Goal: Transaction & Acquisition: Purchase product/service

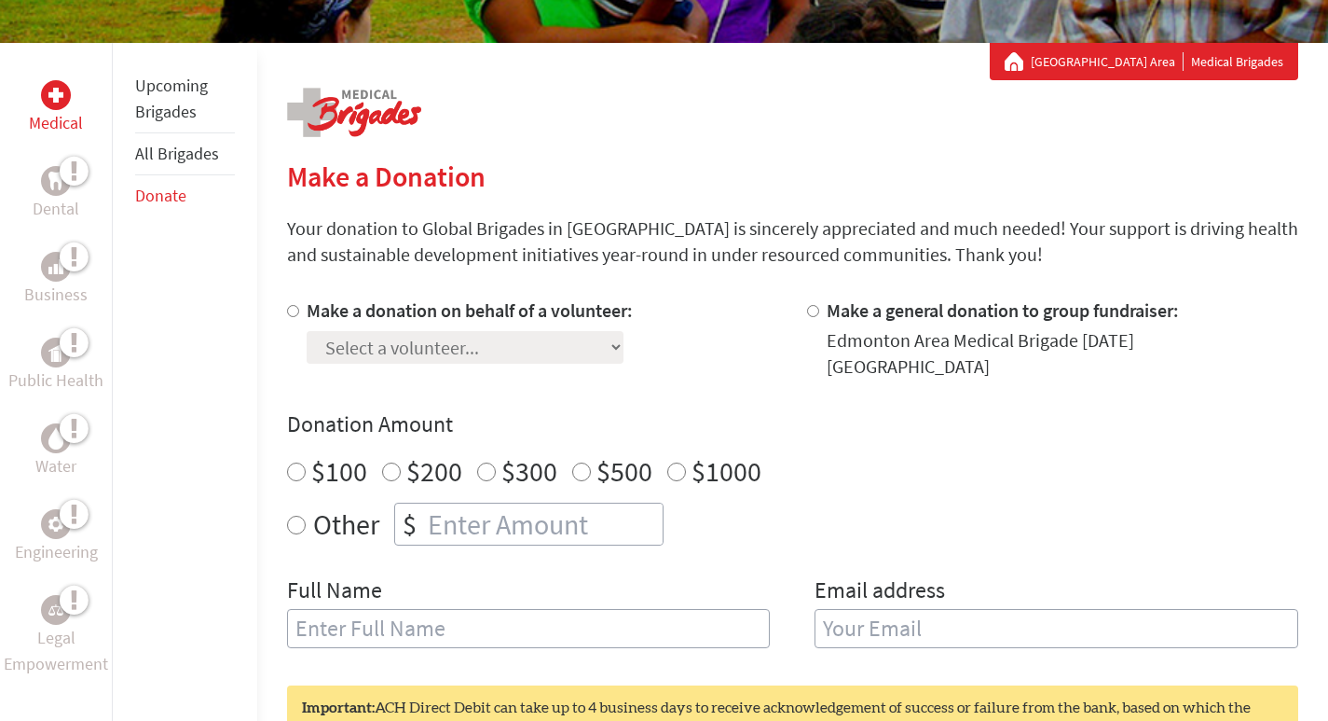
click at [287, 310] on input "Make a donation on behalf of a volunteer:" at bounding box center [293, 311] width 12 height 12
radio input "true"
click at [359, 345] on select "Select a volunteer... Alanna Bluett Alina Ashly Ansh Gnanapragassa anshpreet gh…" at bounding box center [465, 347] width 317 height 33
select select "D145AD8A-7D92-11F0-9E6E-42010A400005"
click at [307, 331] on select "Select a volunteer... Alanna Bluett Alina Ashly Ansh Gnanapragassa anshpreet gh…" at bounding box center [465, 347] width 317 height 33
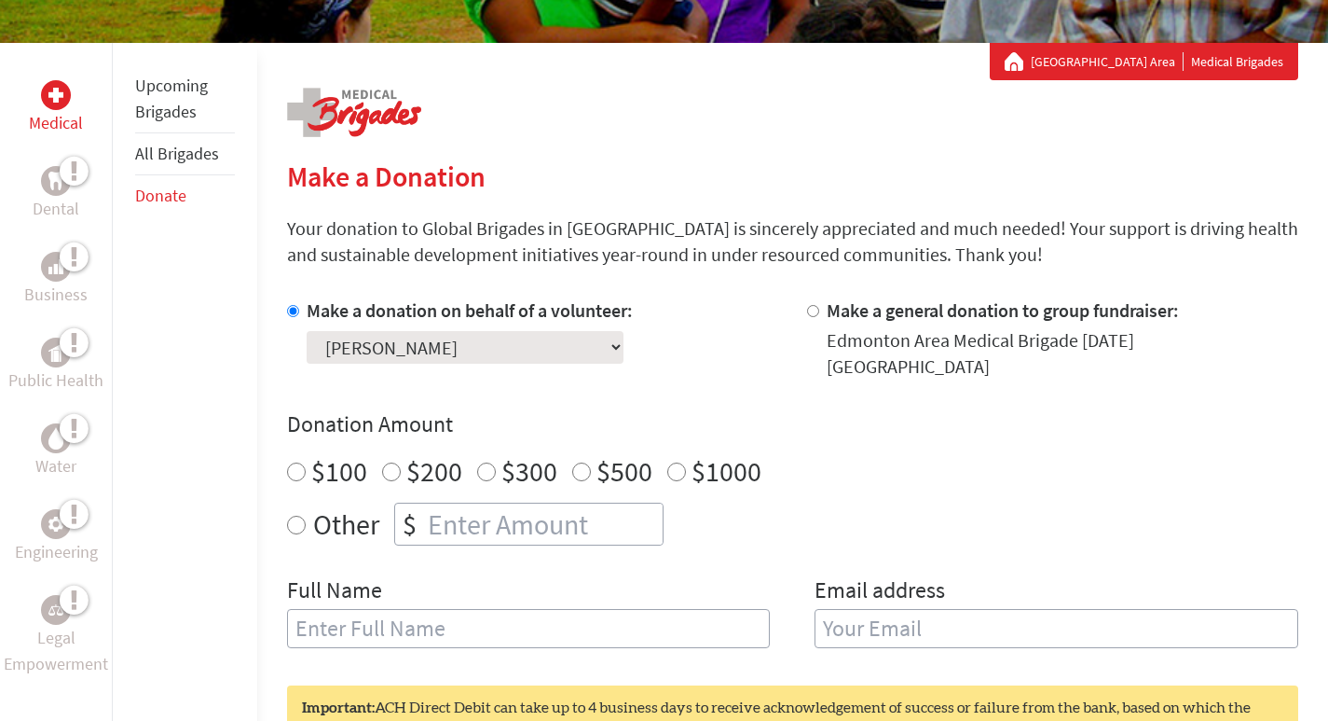
click at [479, 513] on input "number" at bounding box center [543, 523] width 239 height 41
radio input "true"
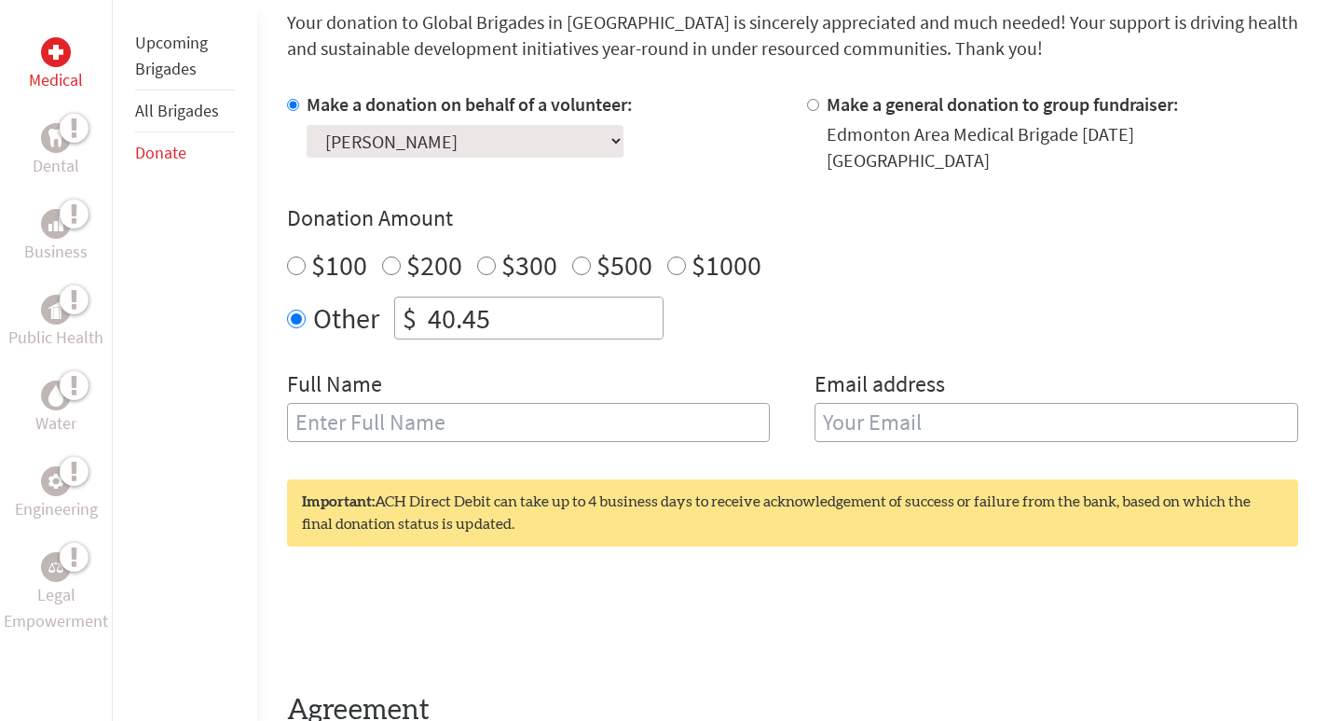
scroll to position [510, 0]
type input "40.45"
click at [464, 407] on input "text" at bounding box center [529, 423] width 484 height 39
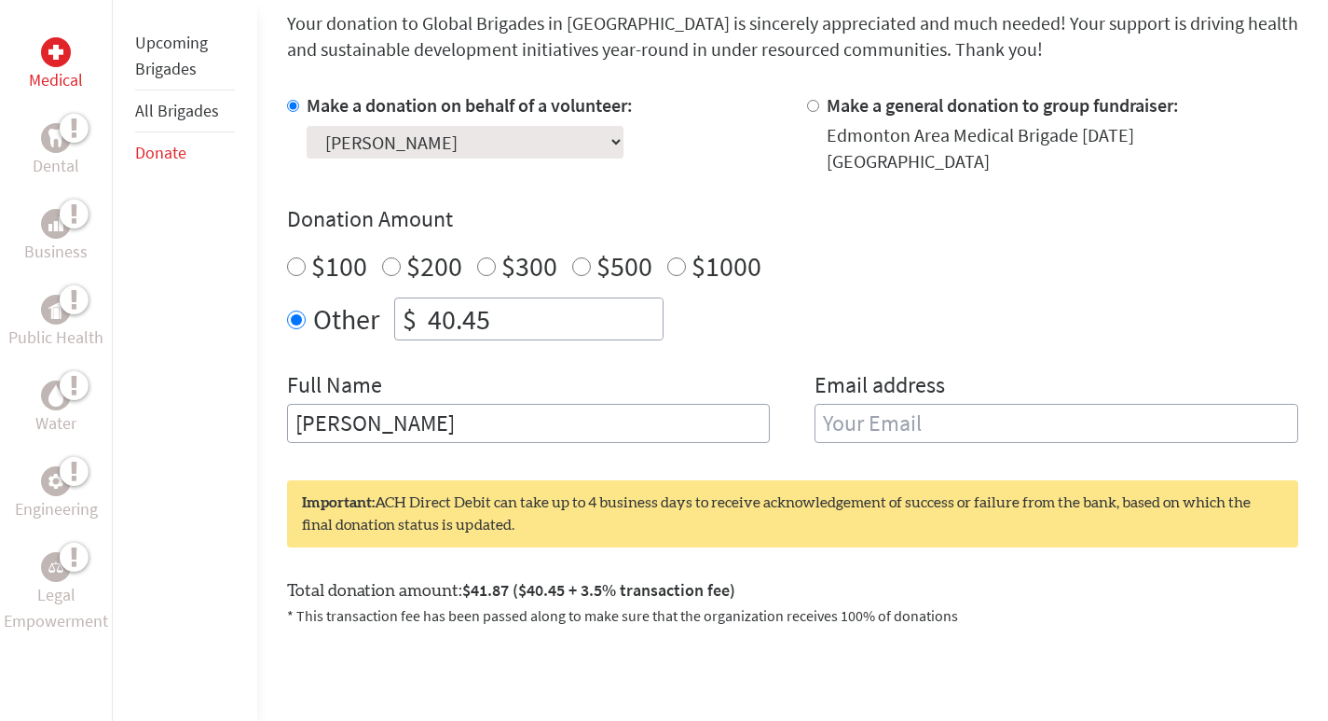
type input "[PERSON_NAME]"
click at [878, 407] on input "email" at bounding box center [1057, 423] width 484 height 39
type input "[EMAIL_ADDRESS][DOMAIN_NAME]"
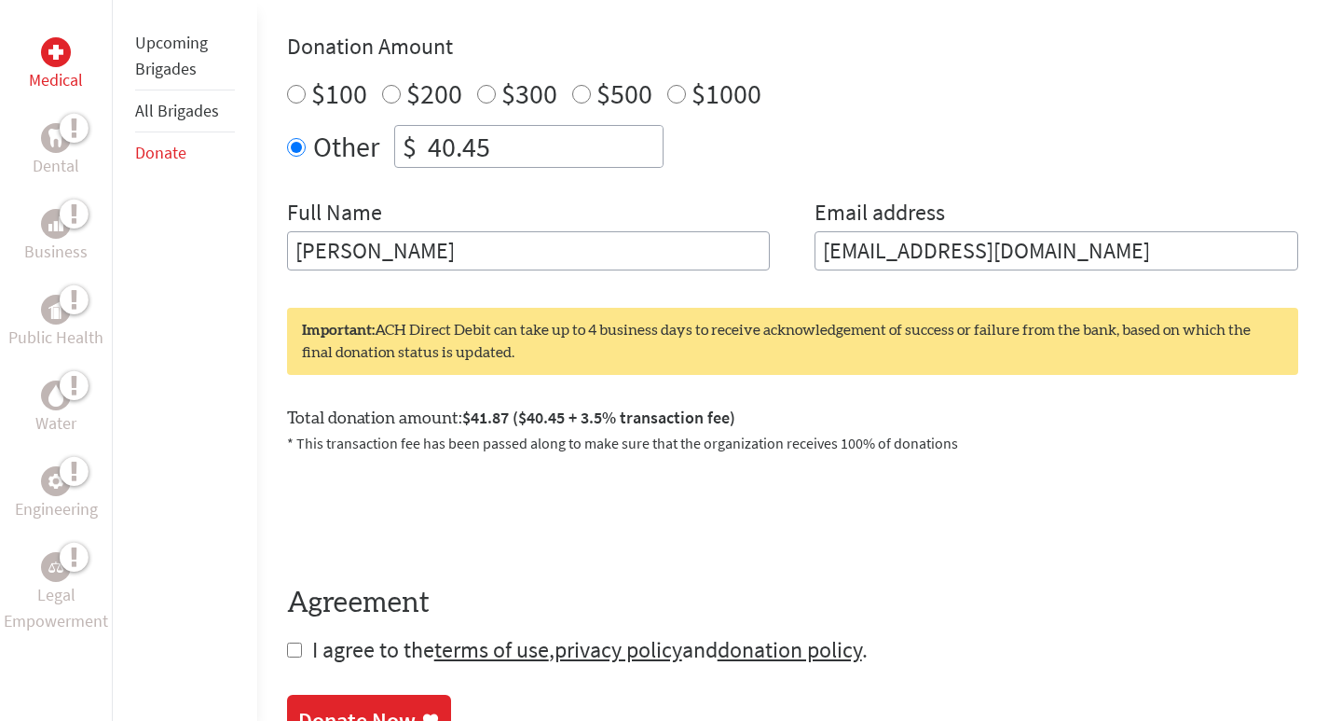
scroll to position [683, 0]
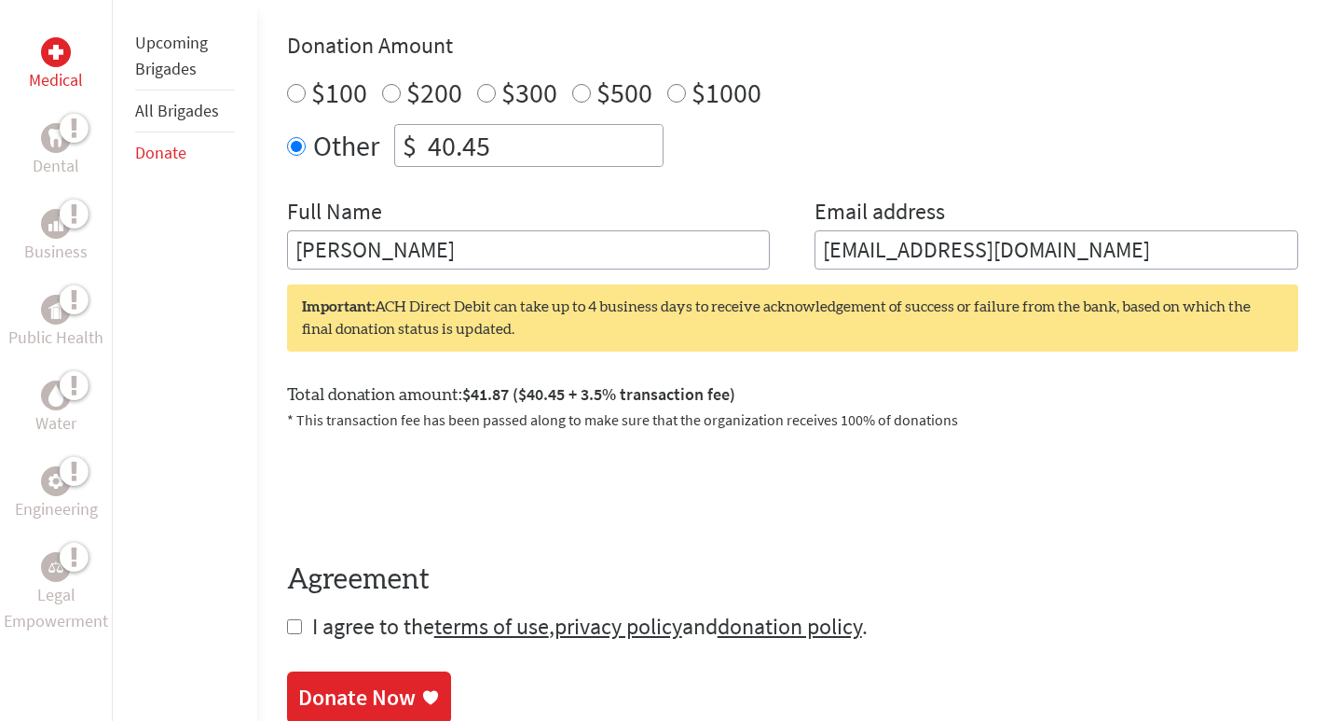
click at [292, 619] on input "checkbox" at bounding box center [294, 626] width 15 height 15
checkbox input "true"
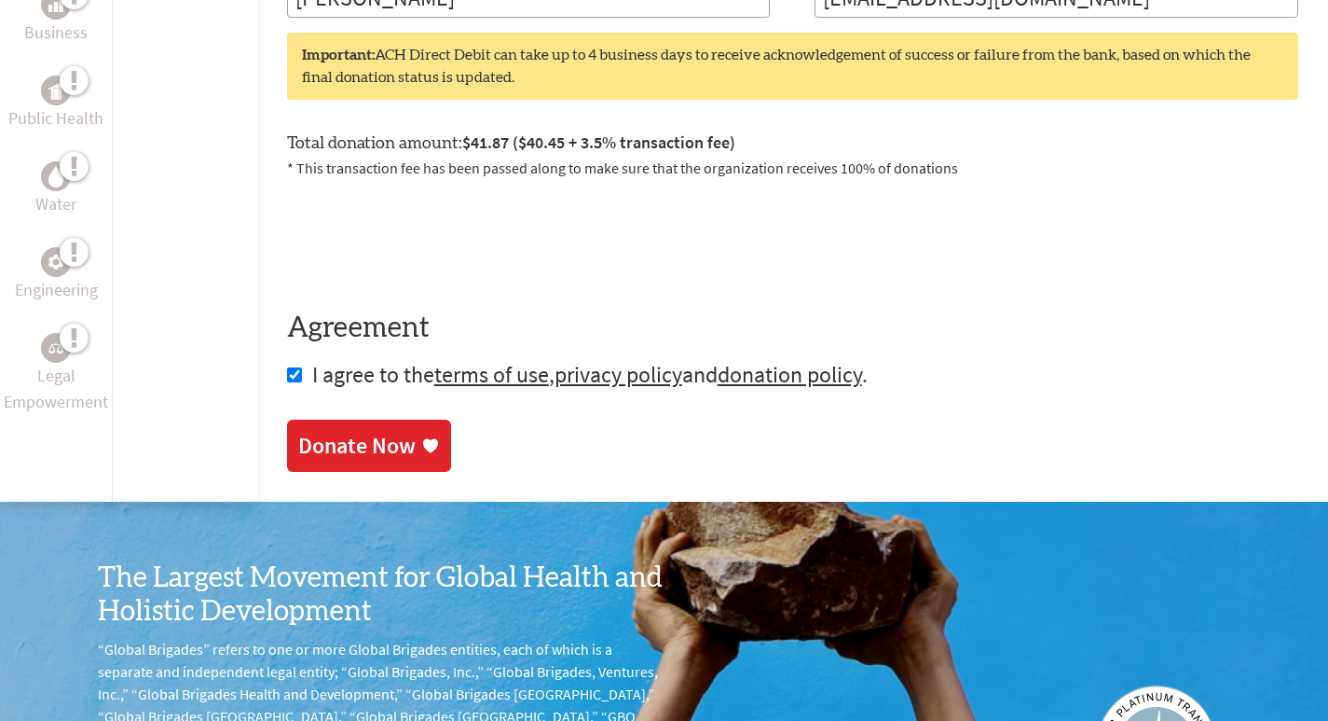
scroll to position [964, 0]
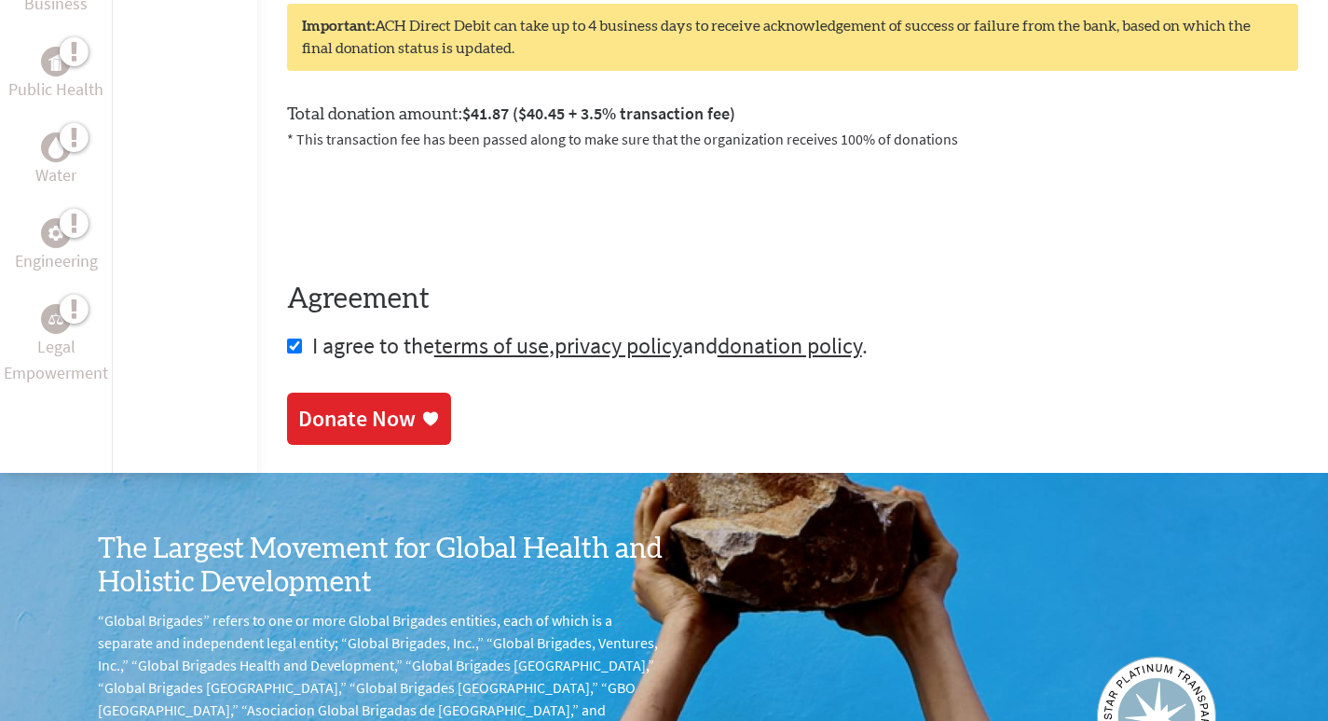
click at [421, 409] on icon at bounding box center [430, 418] width 19 height 19
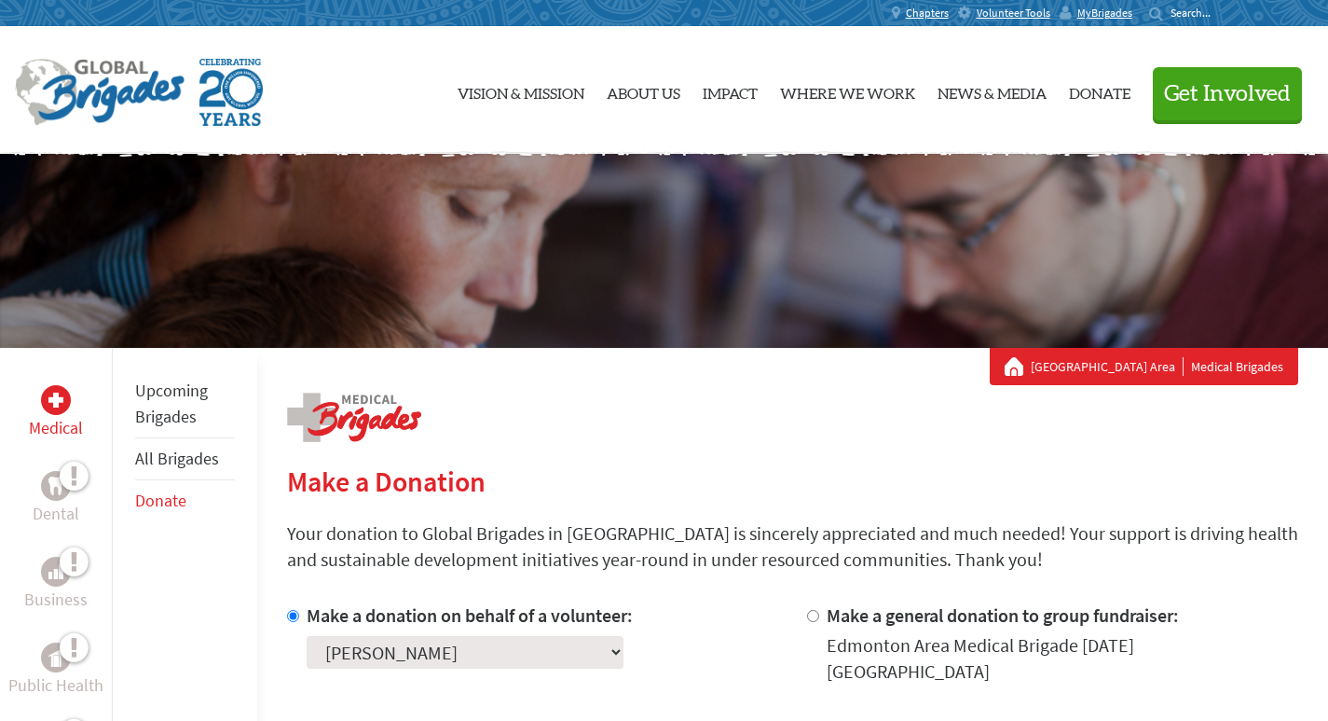
scroll to position [340, 0]
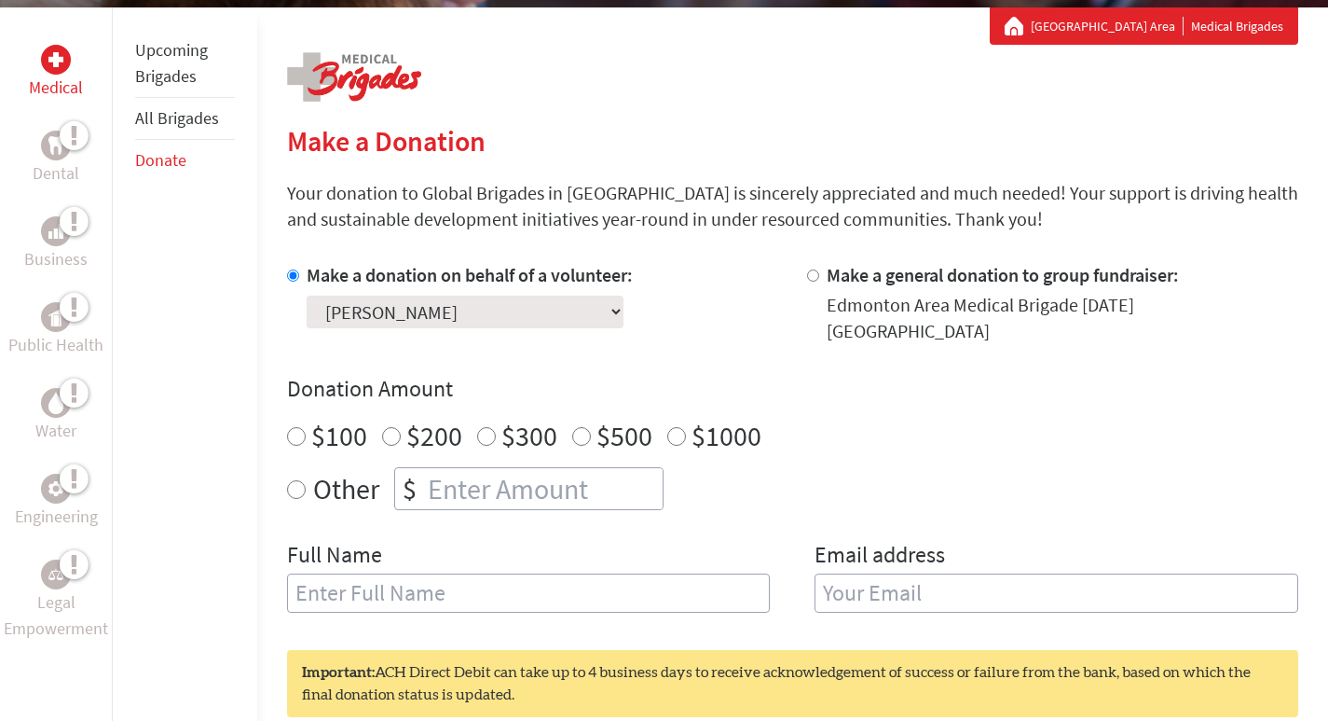
click at [497, 479] on input "number" at bounding box center [543, 488] width 239 height 41
radio input "true"
type input "90.45"
click at [497, 583] on input "text" at bounding box center [529, 592] width 484 height 39
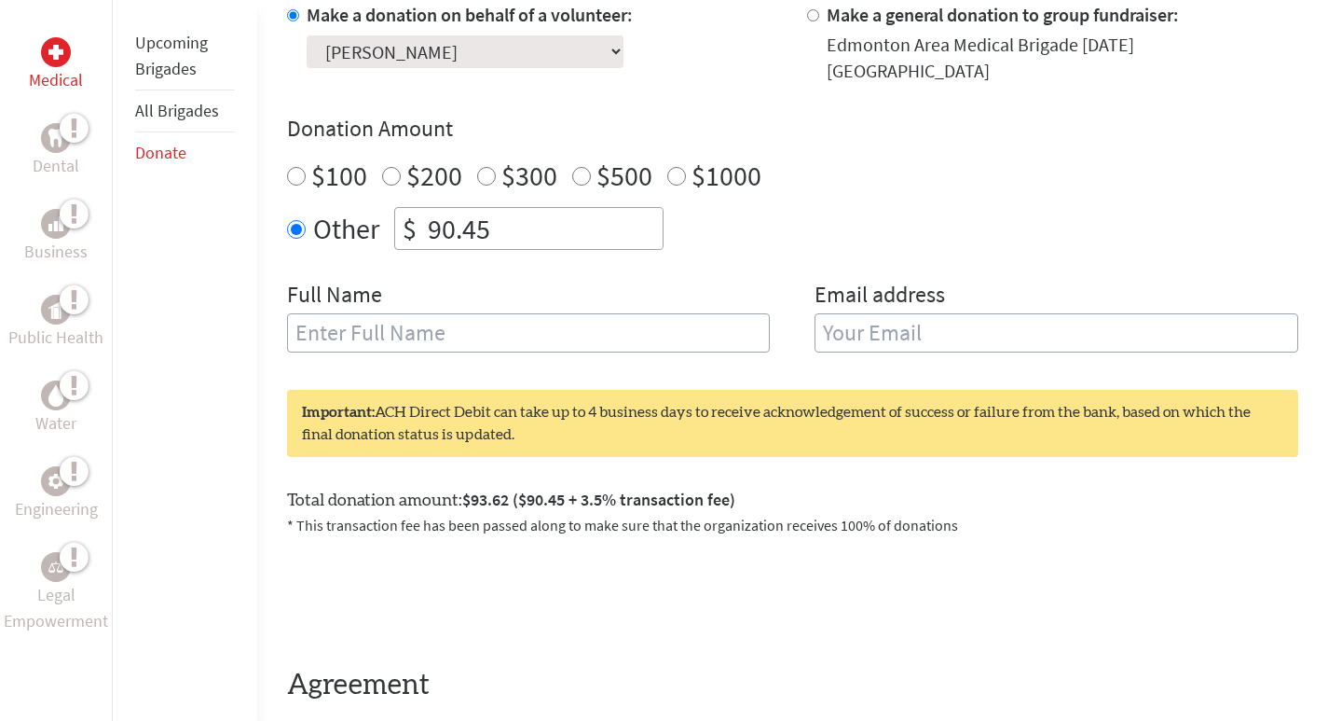
scroll to position [599, 0]
type input "[PERSON_NAME]"
click at [901, 323] on input "email" at bounding box center [1057, 333] width 484 height 39
type input "[EMAIL_ADDRESS][DOMAIN_NAME]"
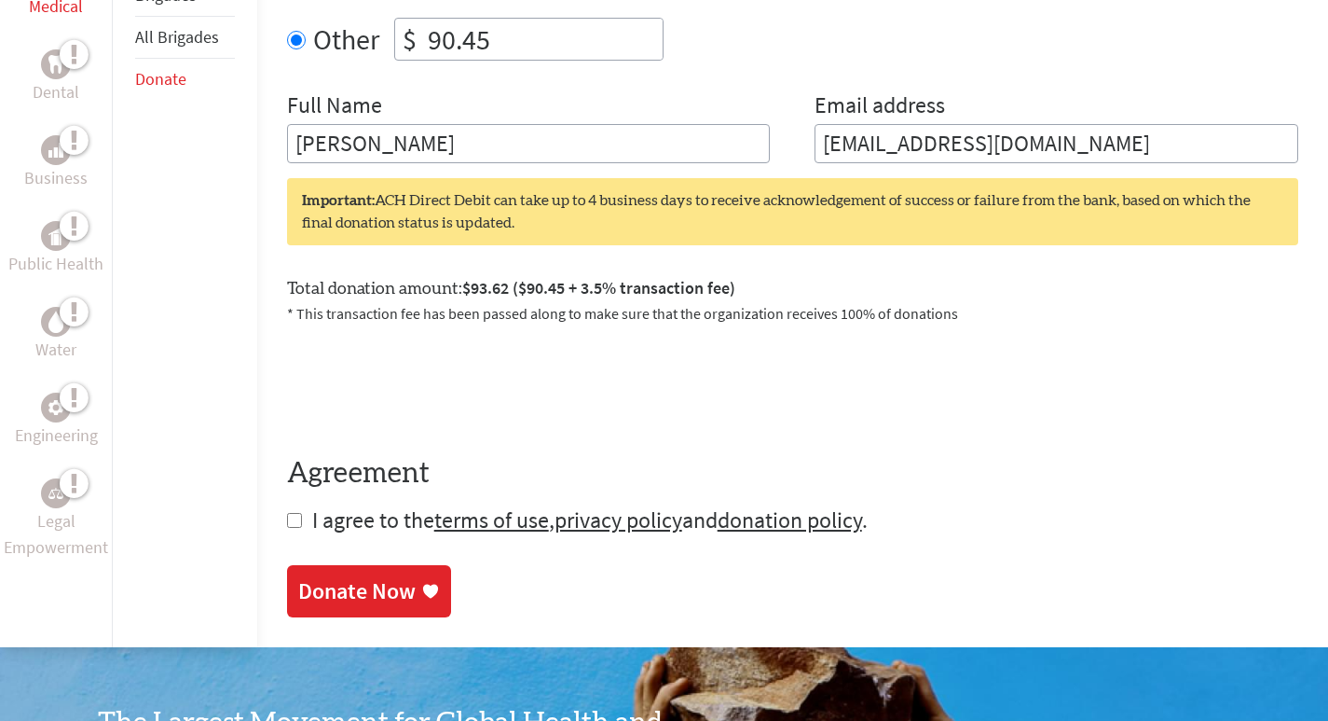
scroll to position [791, 0]
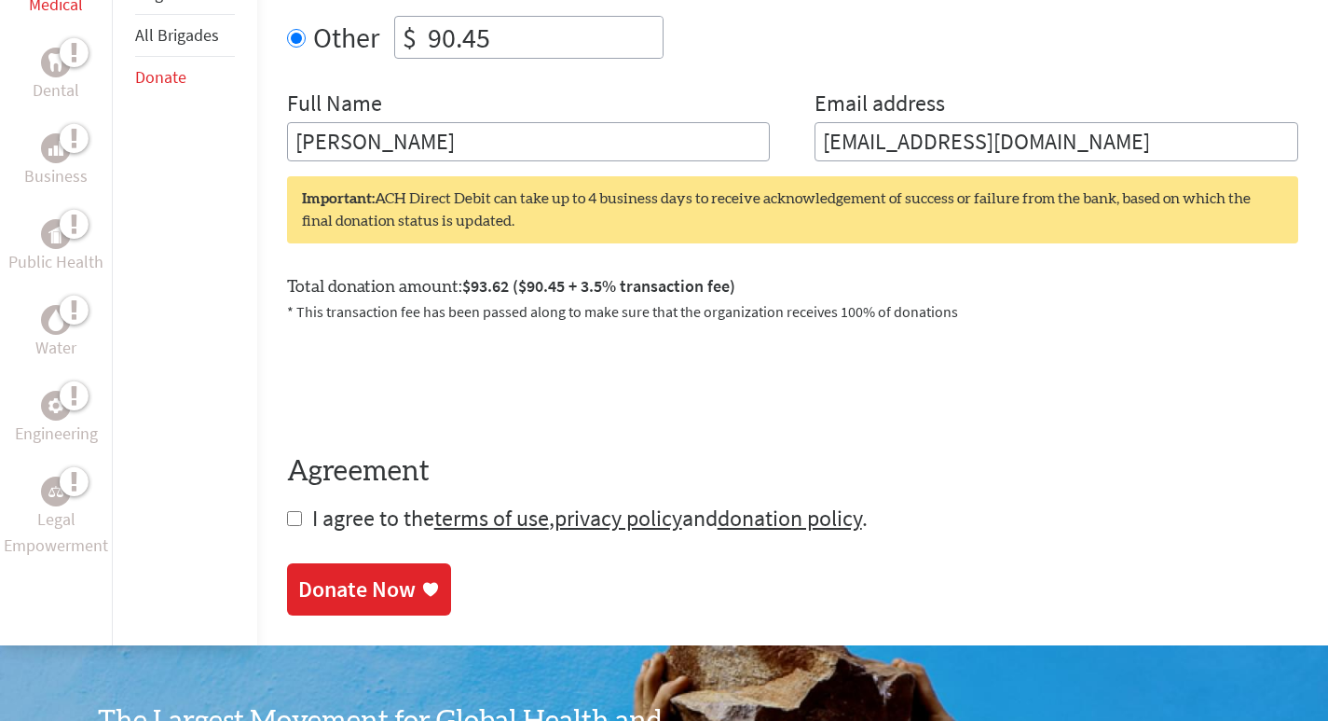
click at [293, 511] on input "checkbox" at bounding box center [294, 518] width 15 height 15
checkbox input "true"
click at [365, 576] on div "Donate Now" at bounding box center [356, 591] width 117 height 30
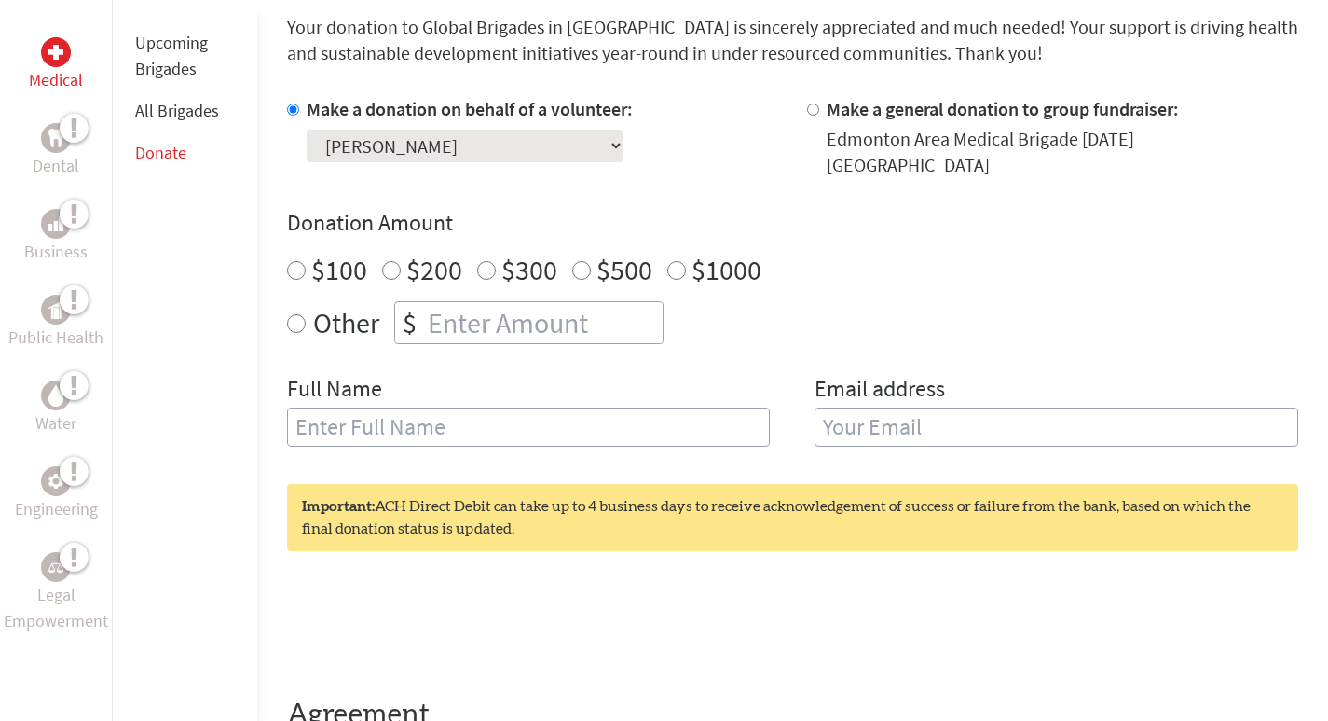
scroll to position [513, 0]
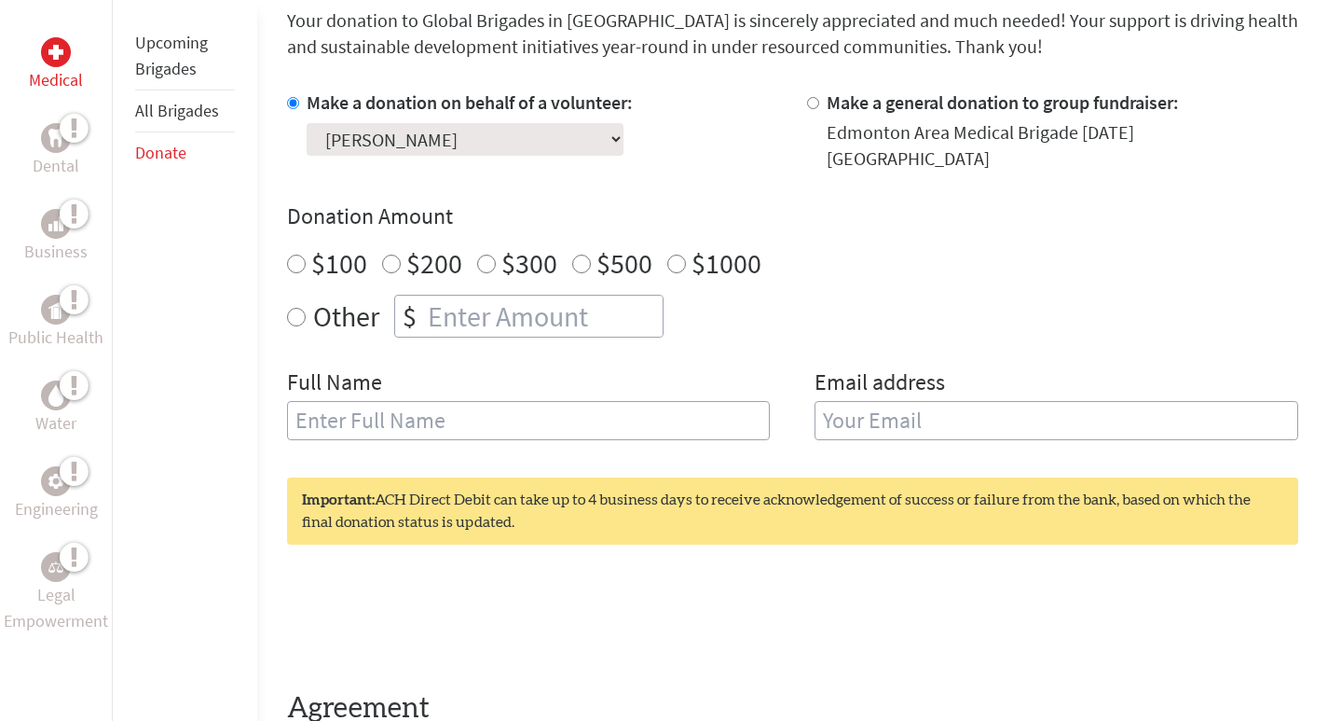
click at [442, 296] on input "number" at bounding box center [543, 316] width 239 height 41
radio input "true"
type input "90.45"
click at [437, 410] on input "text" at bounding box center [529, 420] width 484 height 39
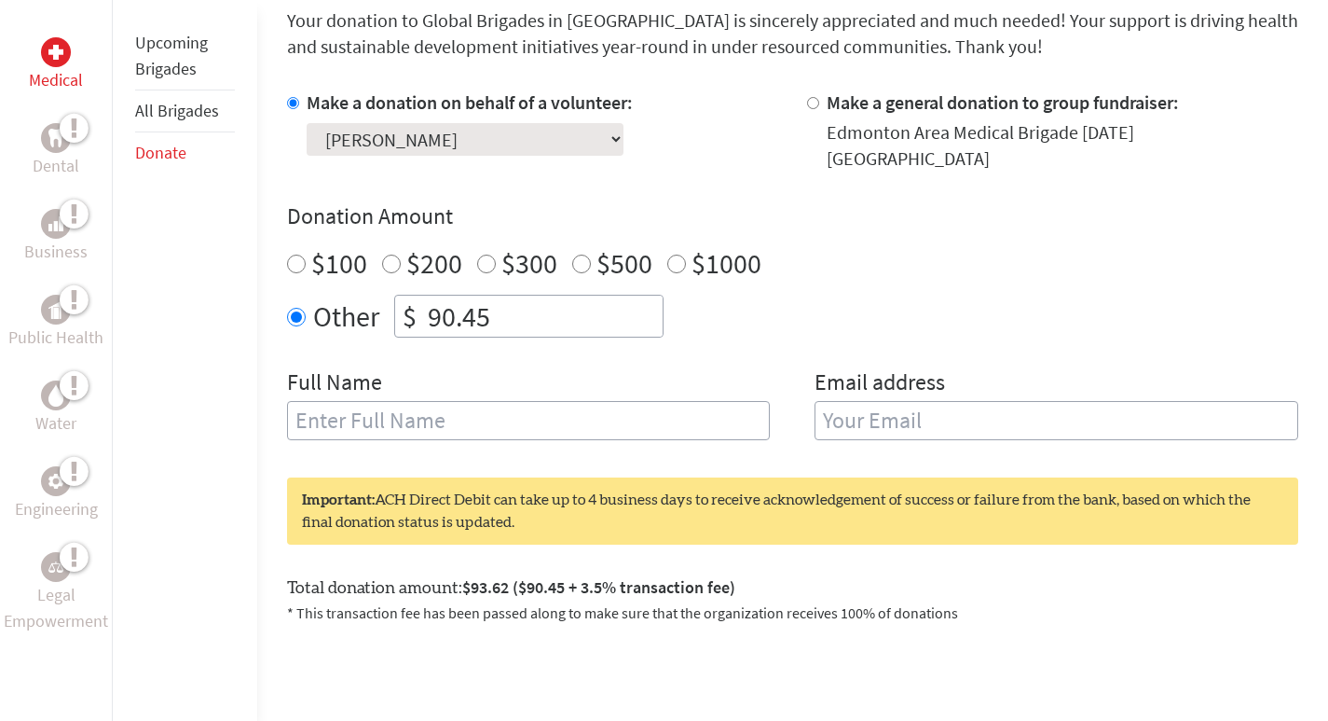
type input "[PERSON_NAME]"
click at [959, 413] on input "email" at bounding box center [1057, 420] width 484 height 39
type input "[EMAIL_ADDRESS][DOMAIN_NAME]"
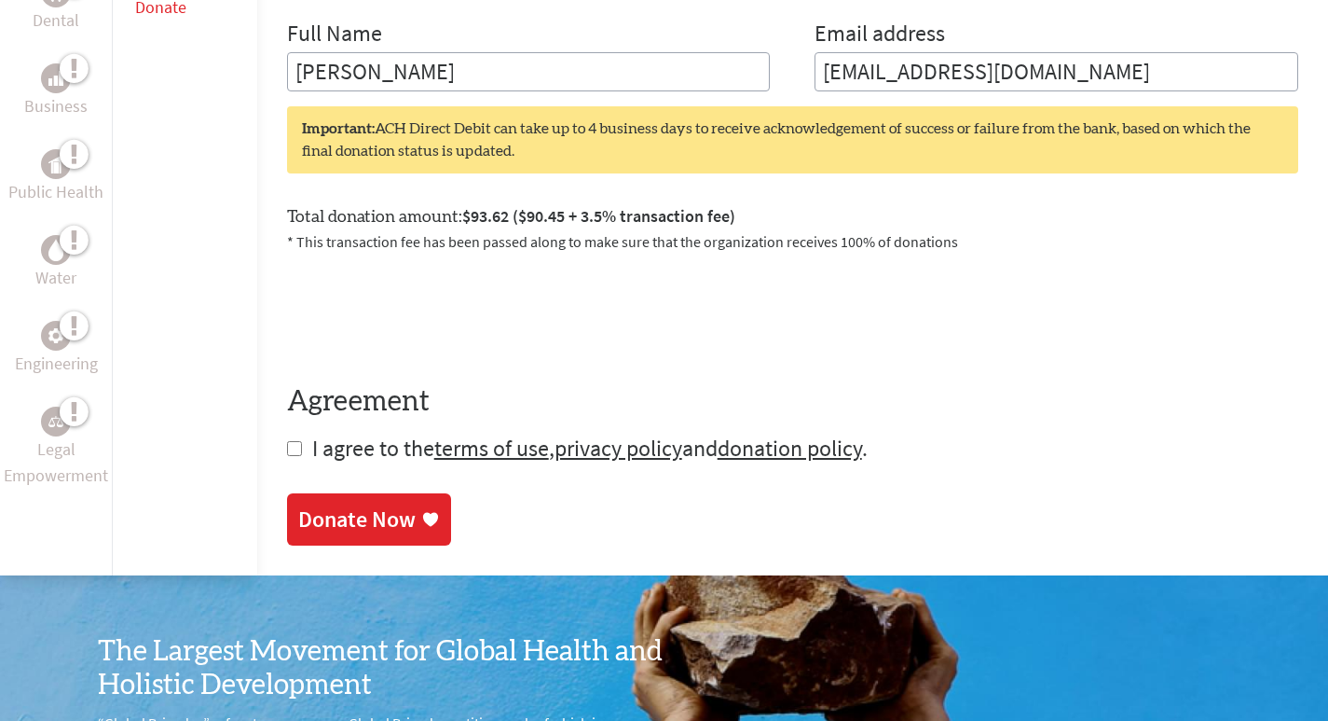
scroll to position [862, 0]
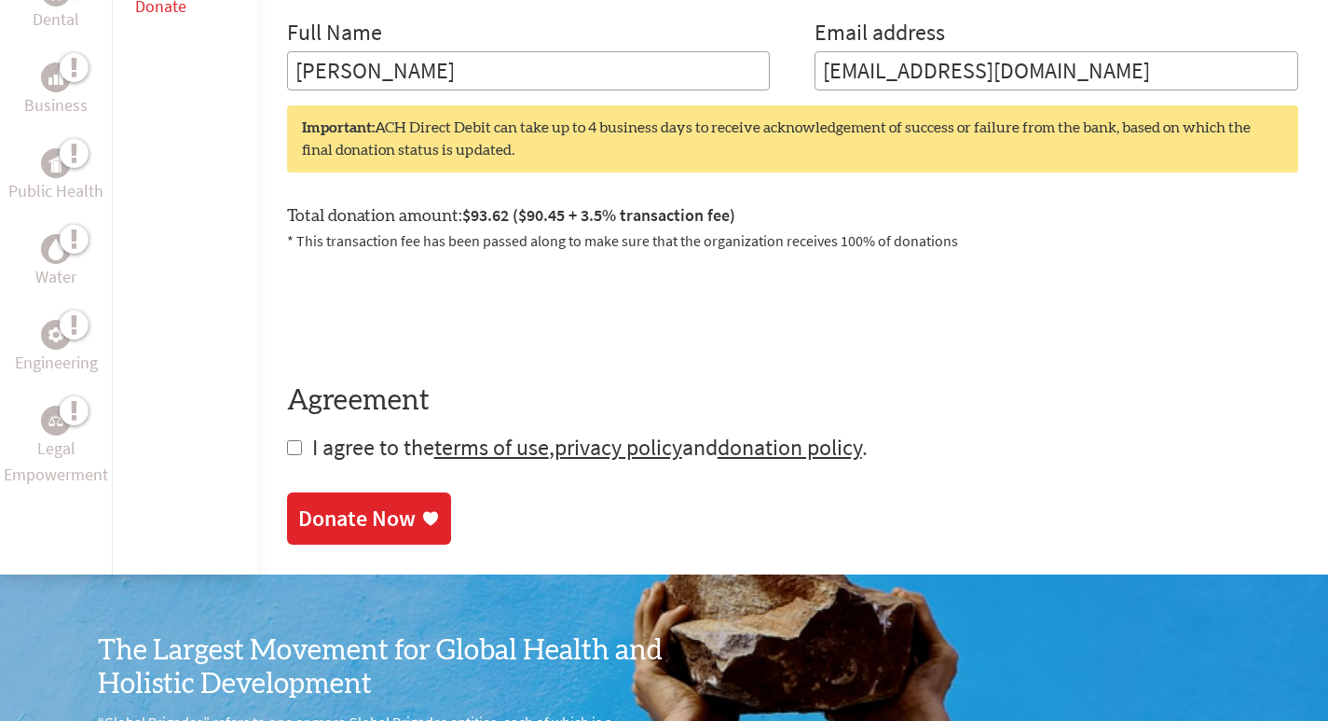
click at [289, 440] on input "checkbox" at bounding box center [294, 447] width 15 height 15
checkbox input "true"
click at [356, 505] on div "Donate Now" at bounding box center [356, 520] width 117 height 30
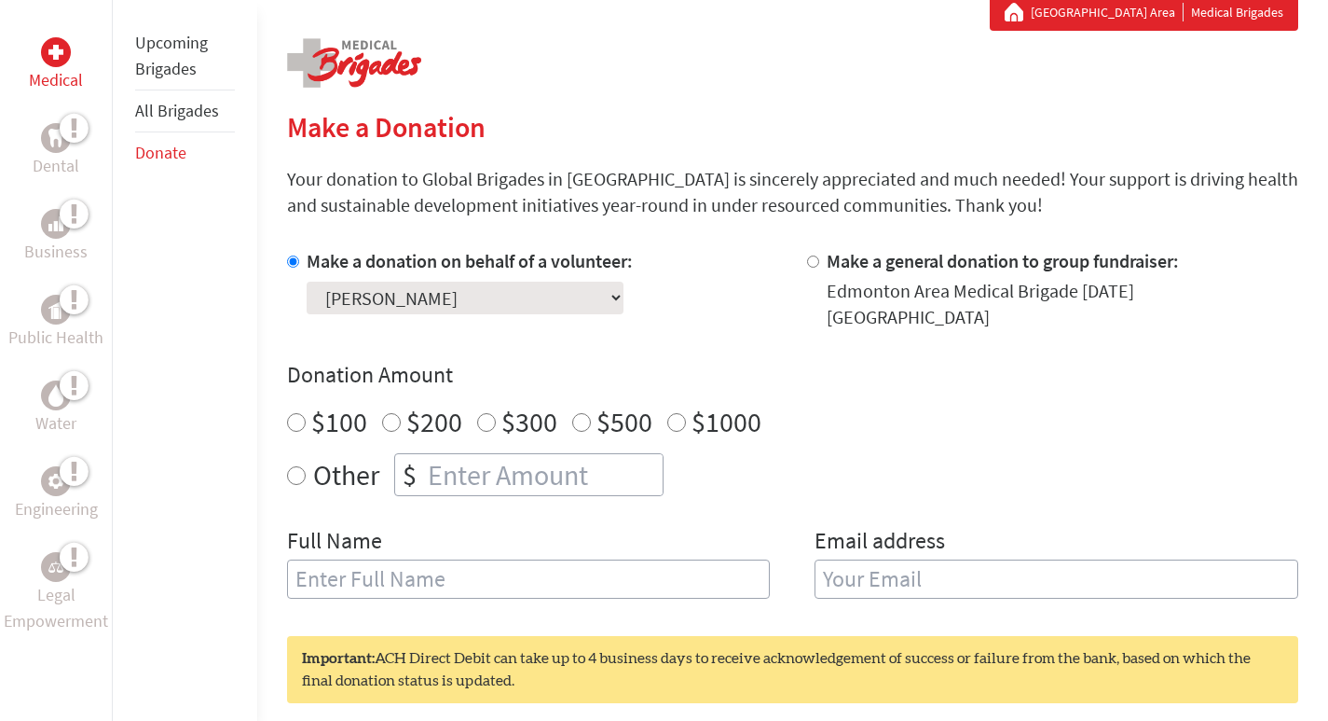
scroll to position [355, 0]
click at [553, 453] on input "number" at bounding box center [543, 473] width 239 height 41
radio input "true"
type input "90.45"
click at [440, 579] on input "text" at bounding box center [529, 577] width 484 height 39
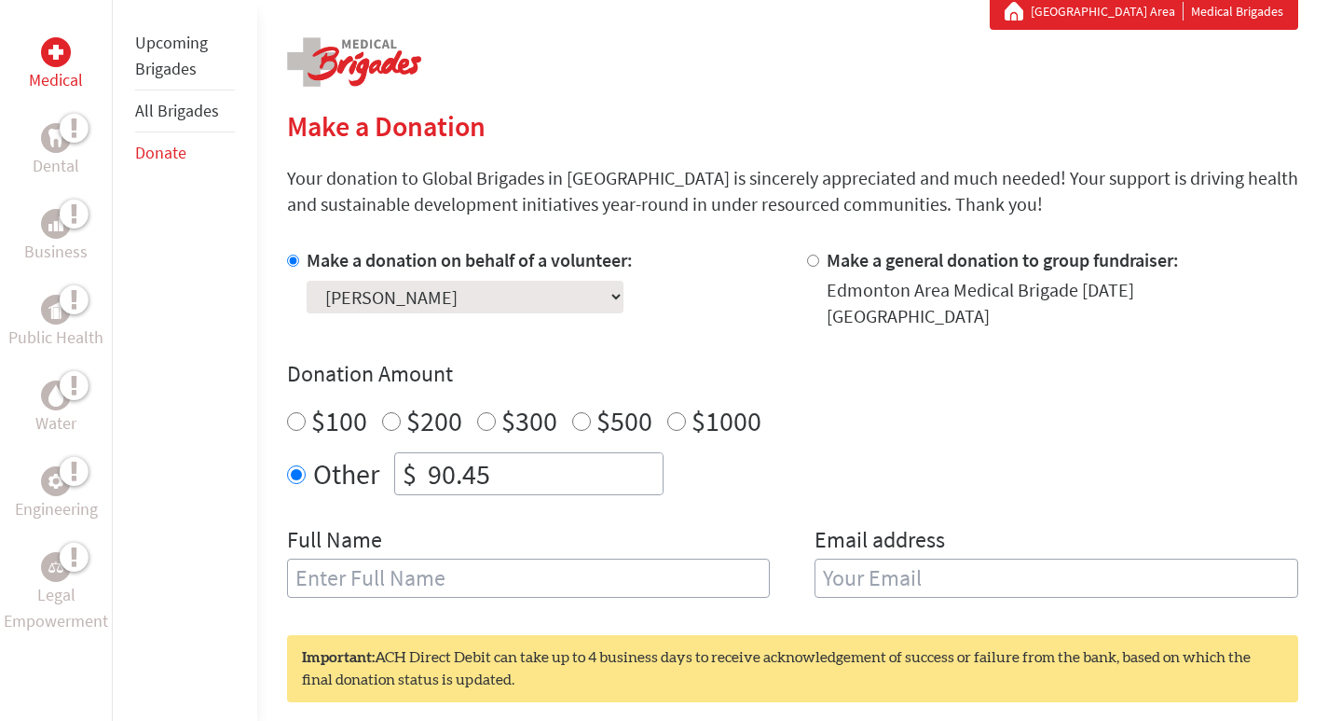
type input "[PERSON_NAME]"
click at [956, 571] on input "email" at bounding box center [1057, 577] width 484 height 39
type input "[EMAIL_ADDRESS][DOMAIN_NAME]"
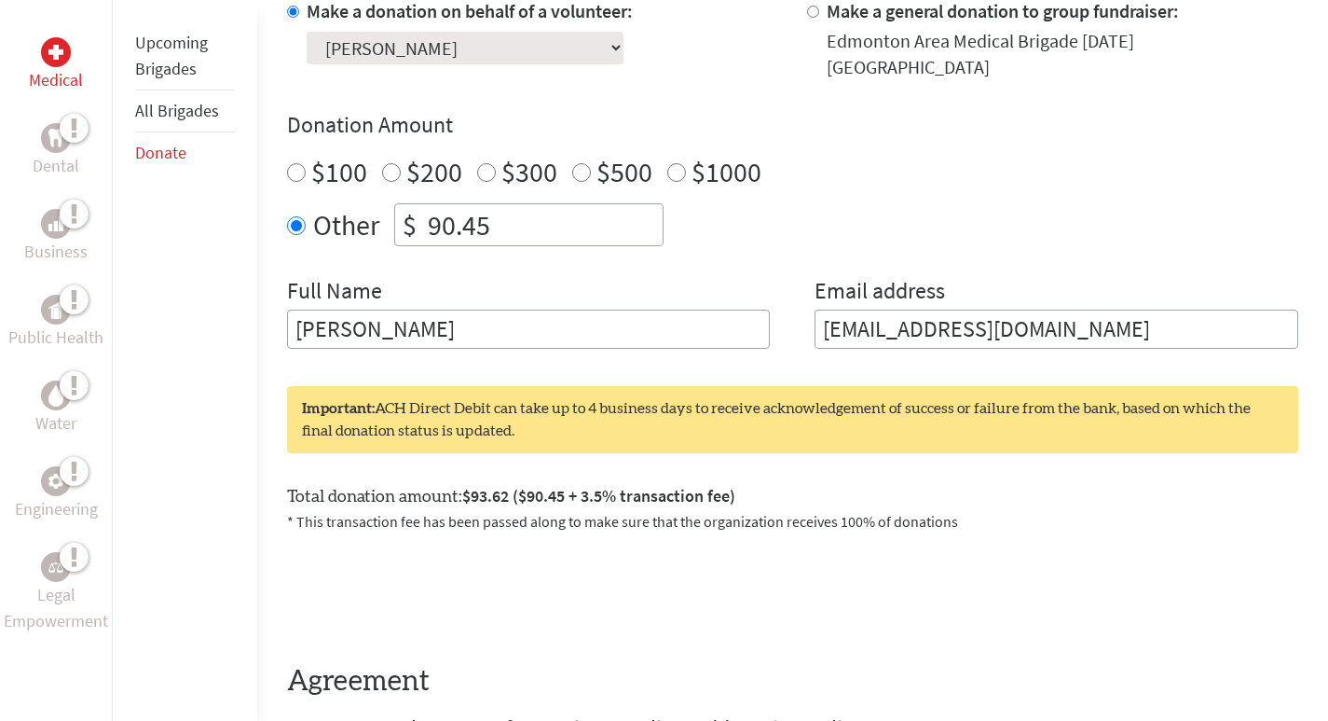
scroll to position [656, 0]
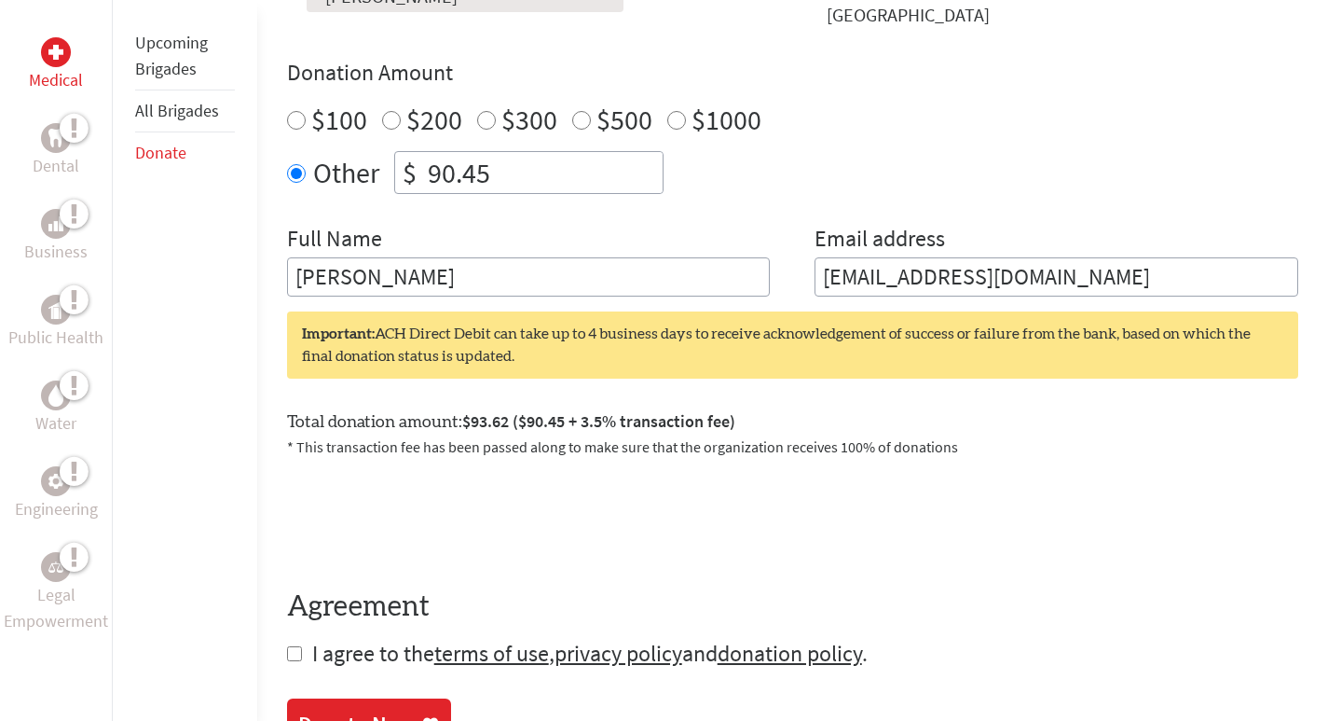
click at [296, 646] on input "checkbox" at bounding box center [294, 653] width 15 height 15
checkbox input "true"
click at [351, 711] on div "Donate Now" at bounding box center [356, 726] width 117 height 30
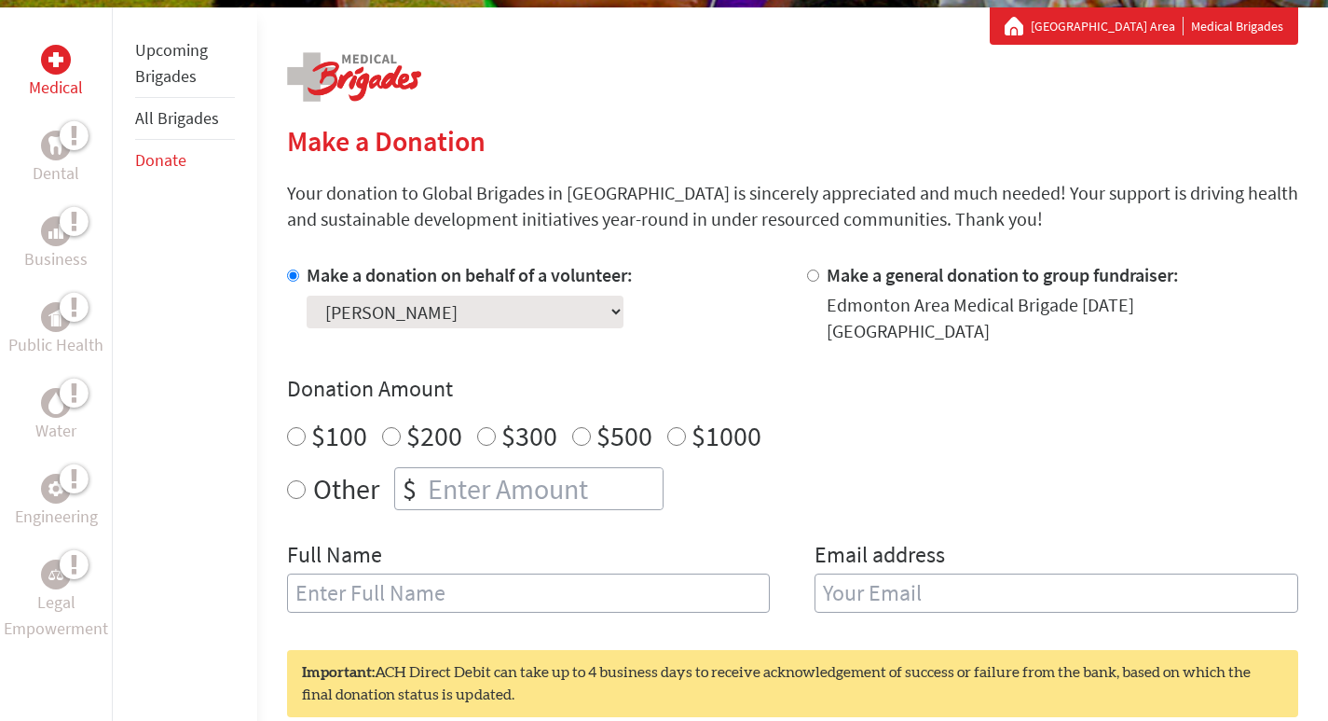
click at [463, 468] on input "number" at bounding box center [543, 488] width 239 height 41
radio input "true"
type input "50.00"
click at [411, 581] on input "text" at bounding box center [529, 592] width 484 height 39
type input "[PERSON_NAME]"
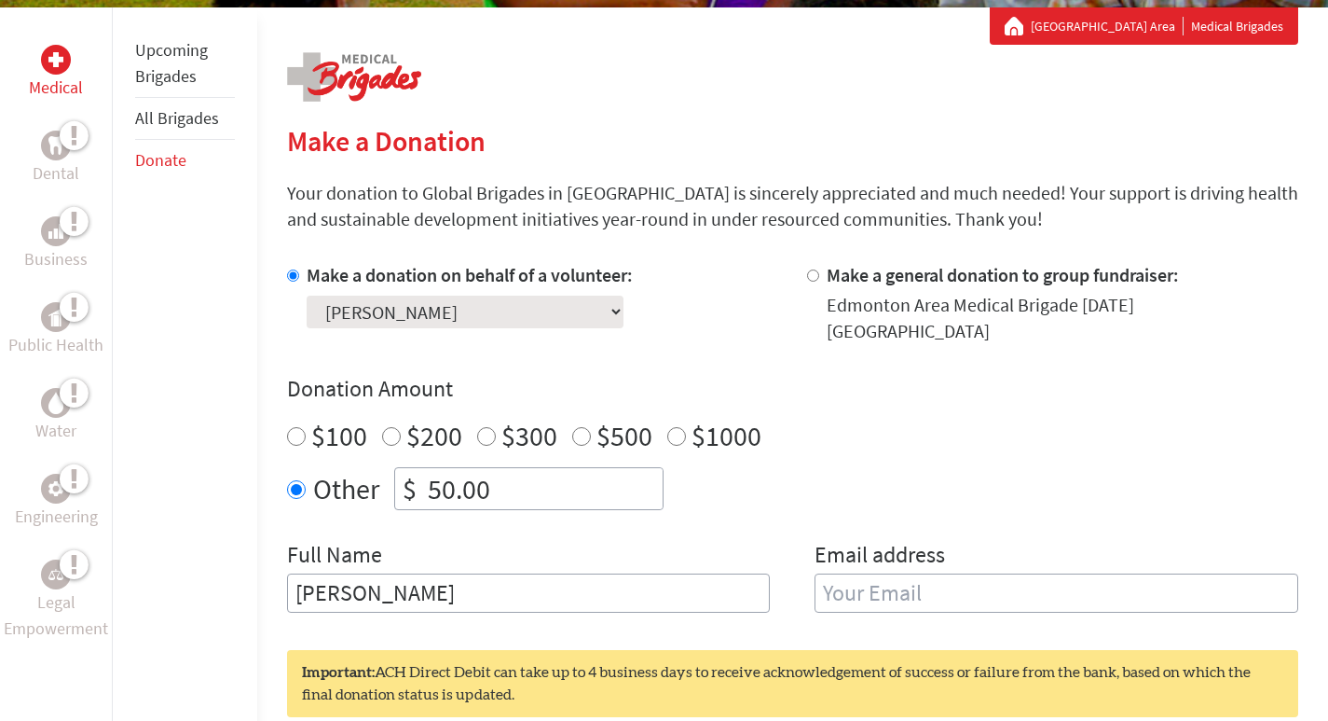
click at [852, 580] on input "email" at bounding box center [1057, 592] width 484 height 39
type input "[EMAIL_ADDRESS][DOMAIN_NAME]"
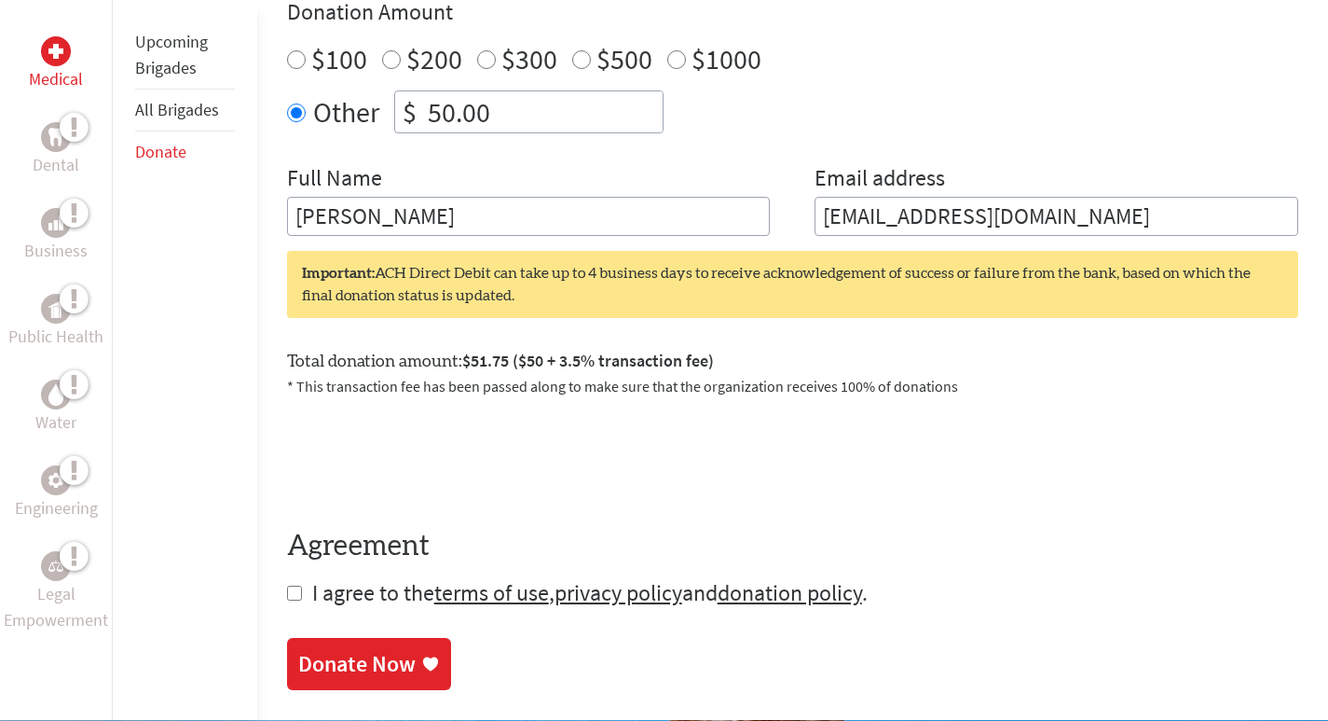
scroll to position [718, 0]
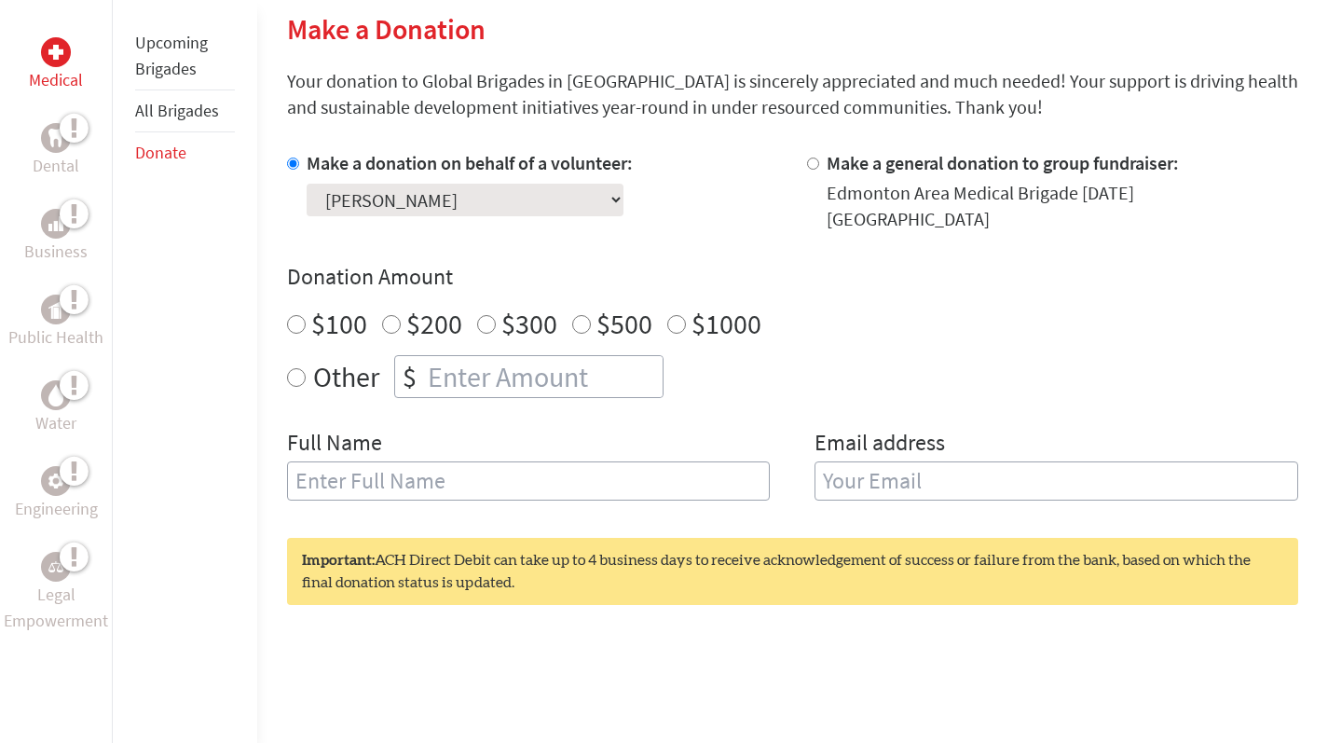
scroll to position [461, 0]
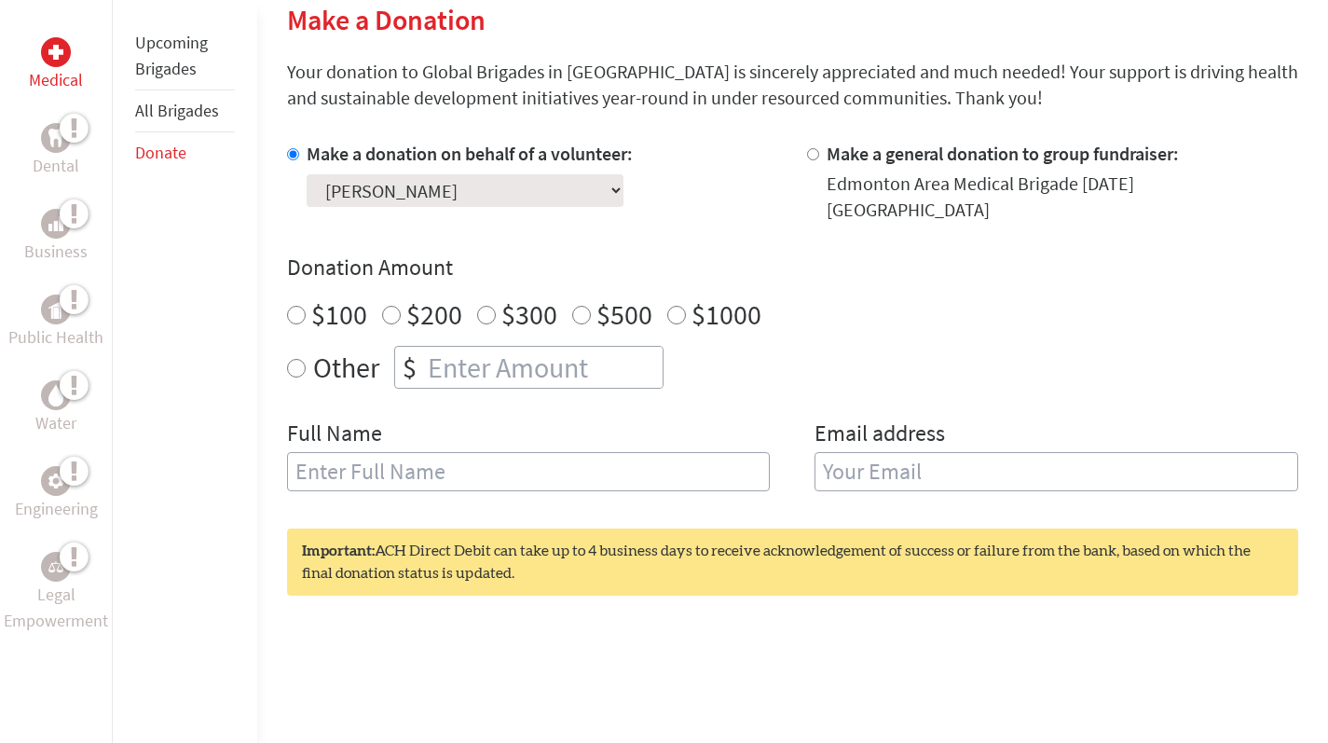
click at [559, 354] on input "number" at bounding box center [543, 367] width 239 height 41
radio input "true"
type input "50.00"
click at [490, 461] on input "text" at bounding box center [529, 471] width 484 height 39
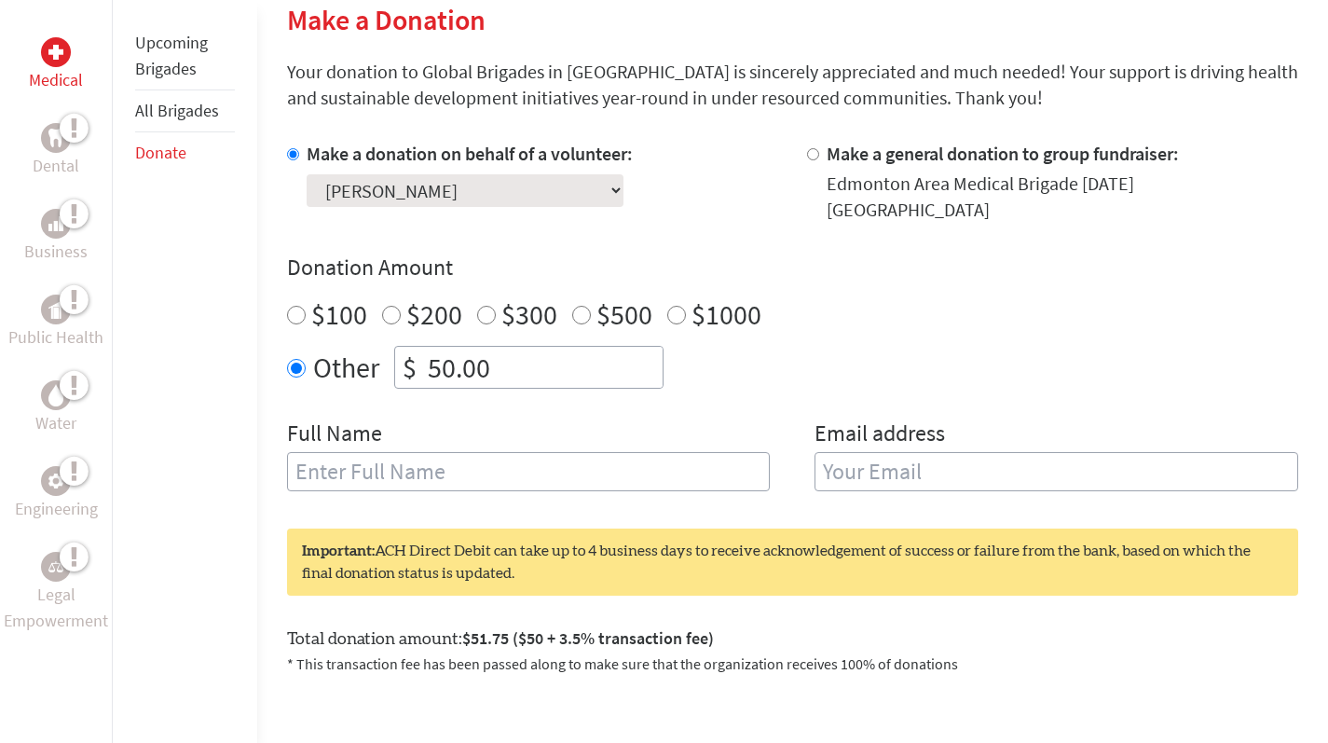
type input "[PERSON_NAME]"
click at [909, 464] on input "email" at bounding box center [1057, 471] width 484 height 39
type input "[EMAIL_ADDRESS][DOMAIN_NAME]"
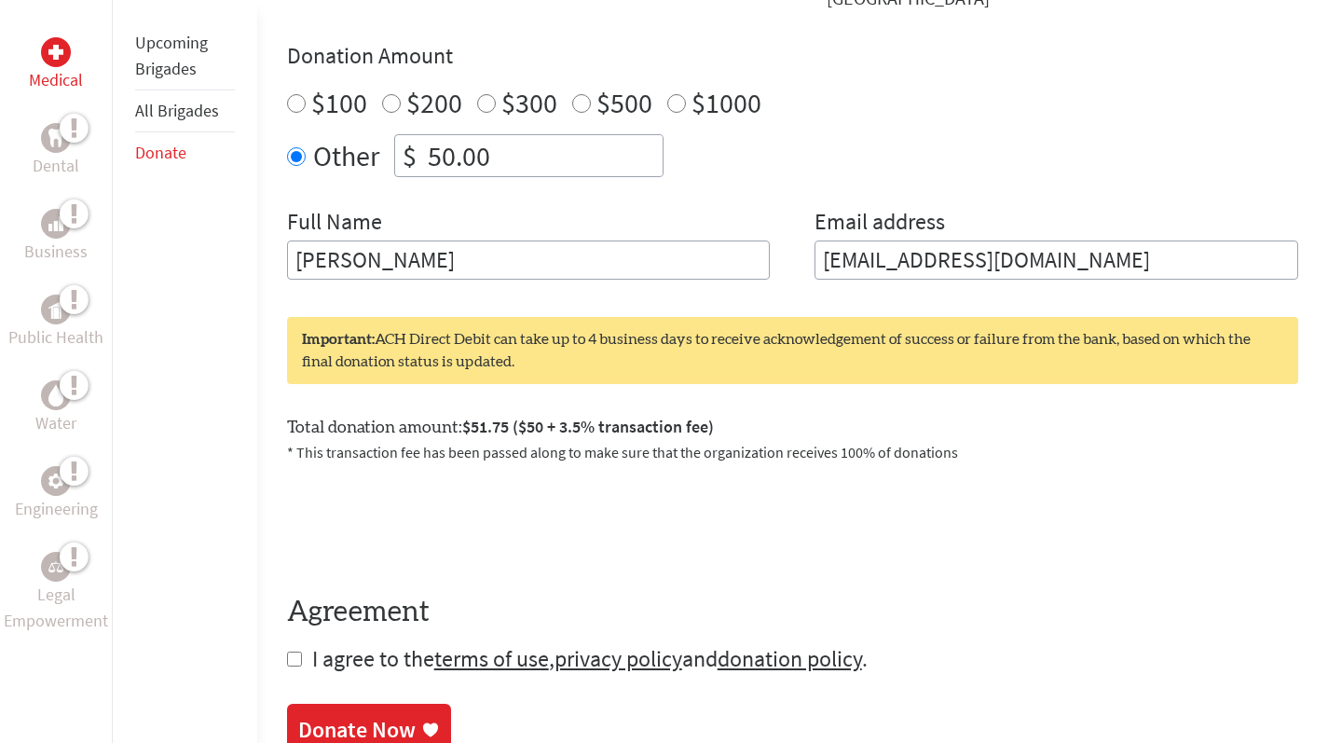
scroll to position [692, 0]
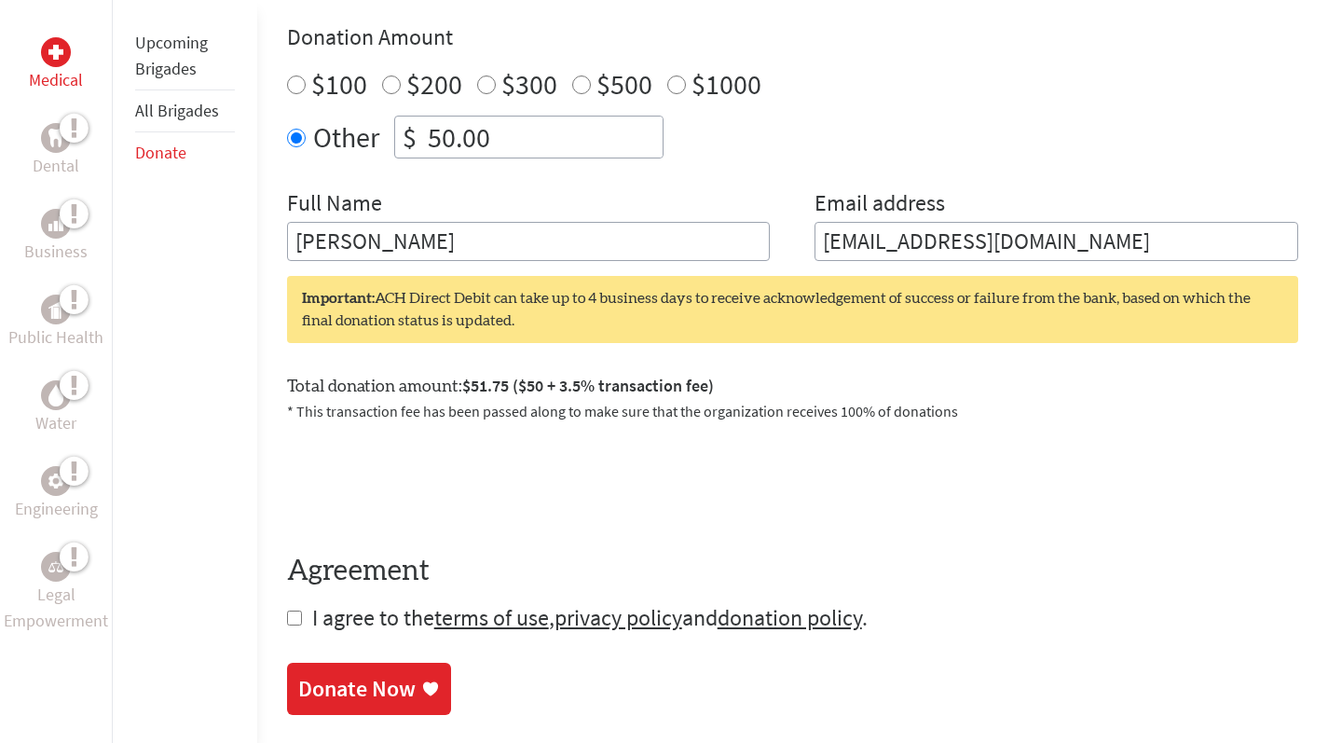
click at [292, 611] on input "checkbox" at bounding box center [294, 618] width 15 height 15
checkbox input "true"
click at [368, 674] on div "Donate Now" at bounding box center [356, 689] width 117 height 30
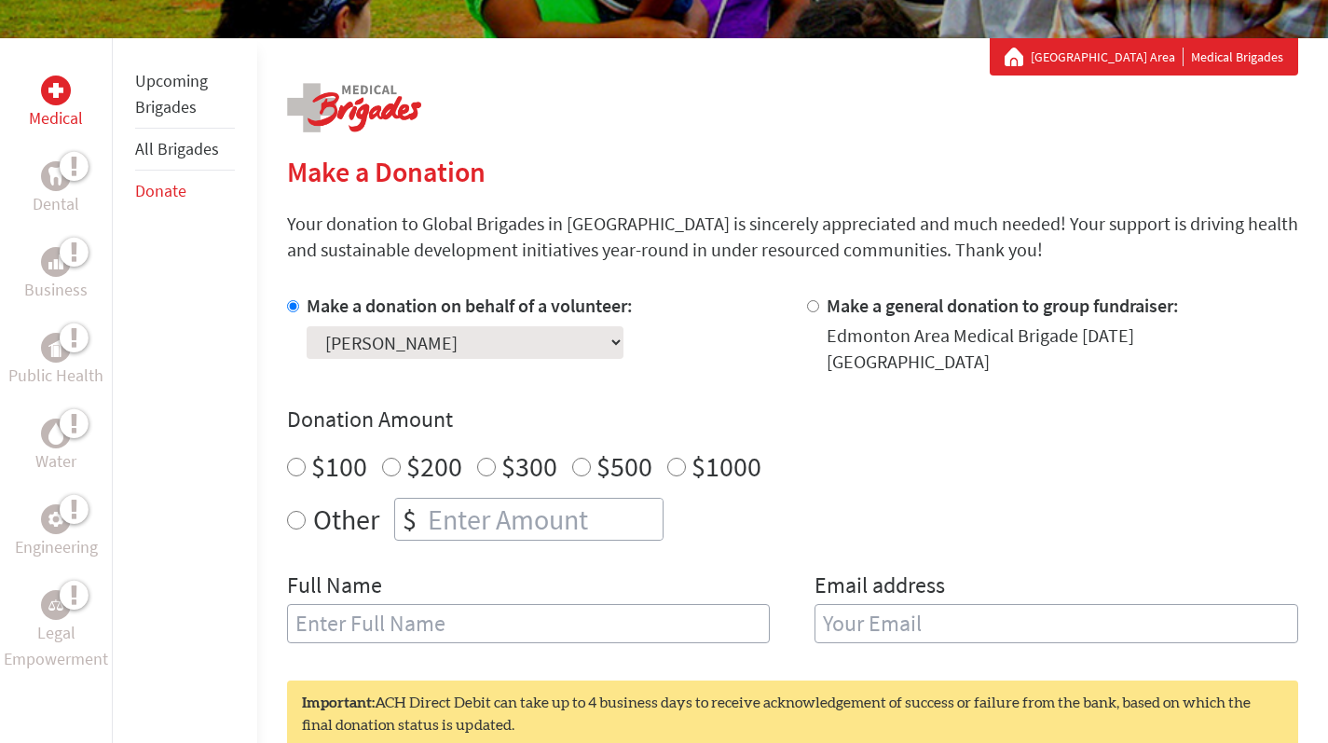
scroll to position [311, 0]
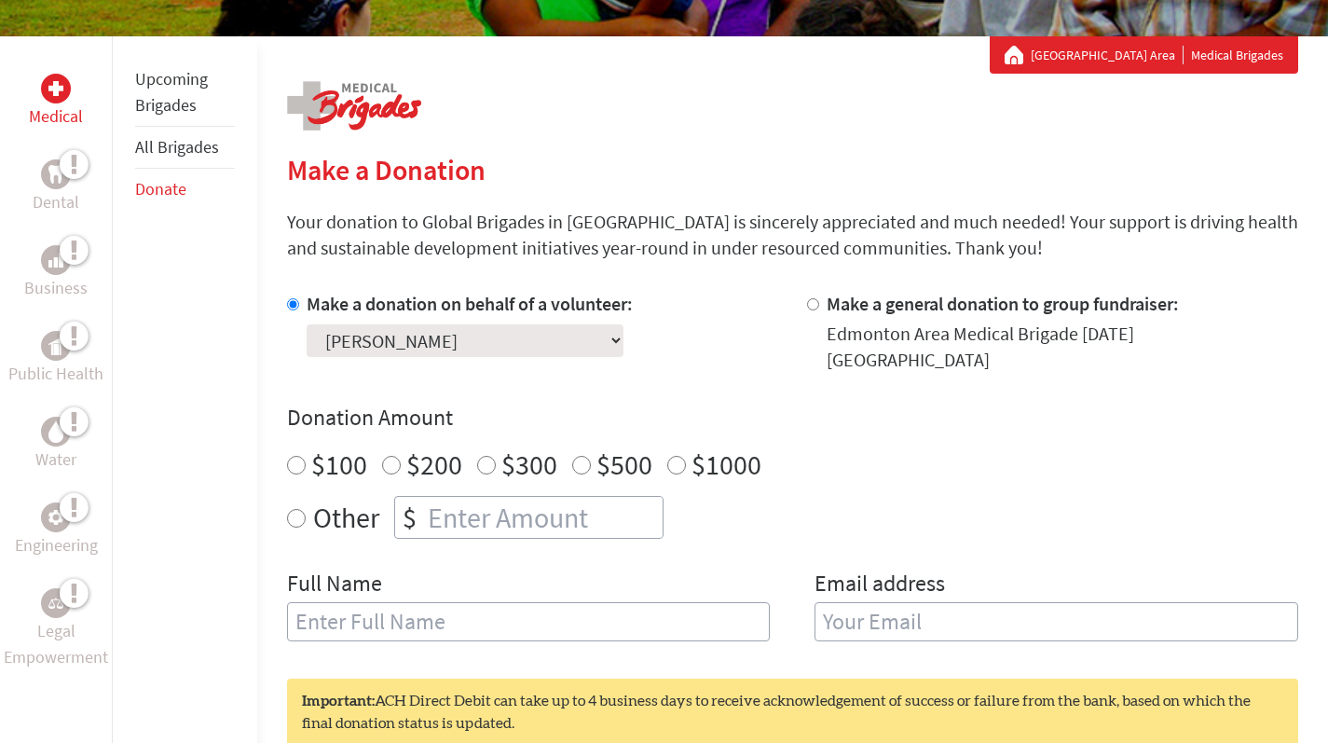
click at [562, 502] on input "number" at bounding box center [543, 517] width 239 height 41
radio input "true"
type input "50.00"
click at [421, 602] on input "text" at bounding box center [529, 621] width 484 height 39
type input "[PERSON_NAME]"
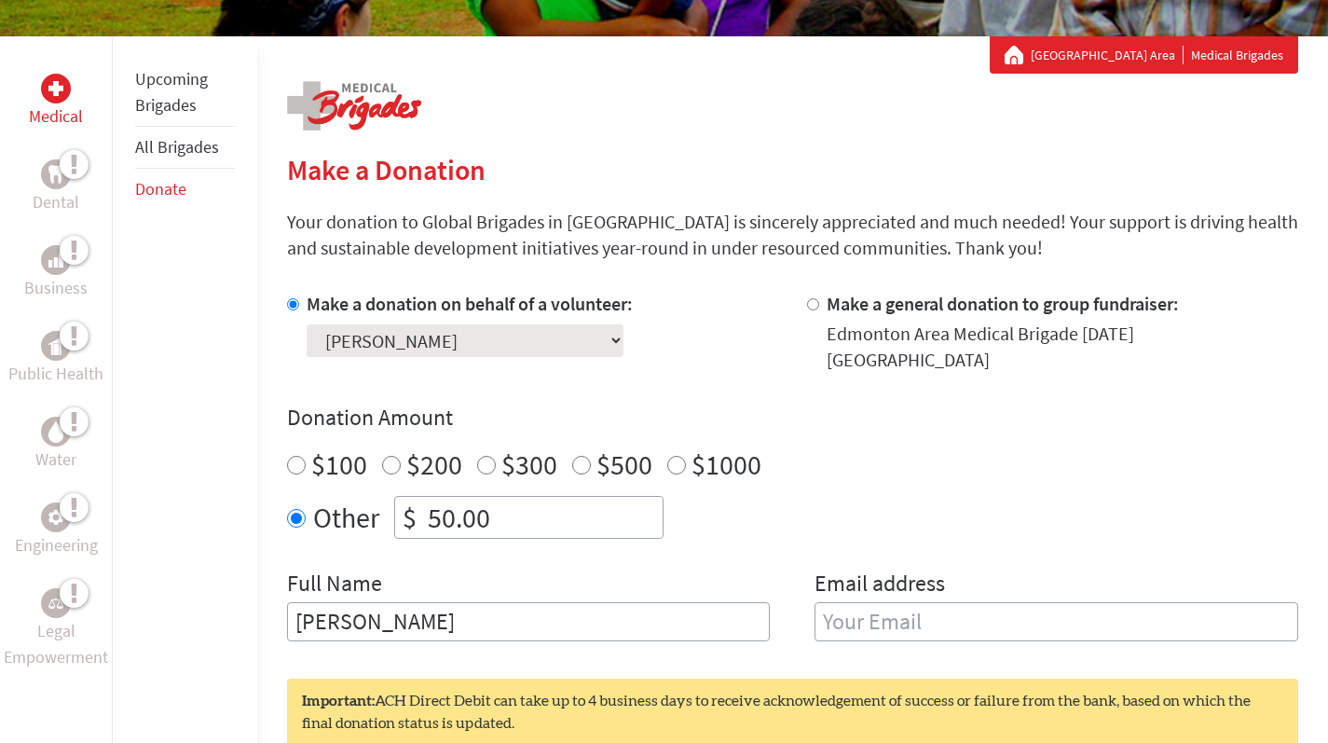
click at [909, 602] on input "email" at bounding box center [1057, 621] width 484 height 39
type input "[EMAIL_ADDRESS][DOMAIN_NAME]"
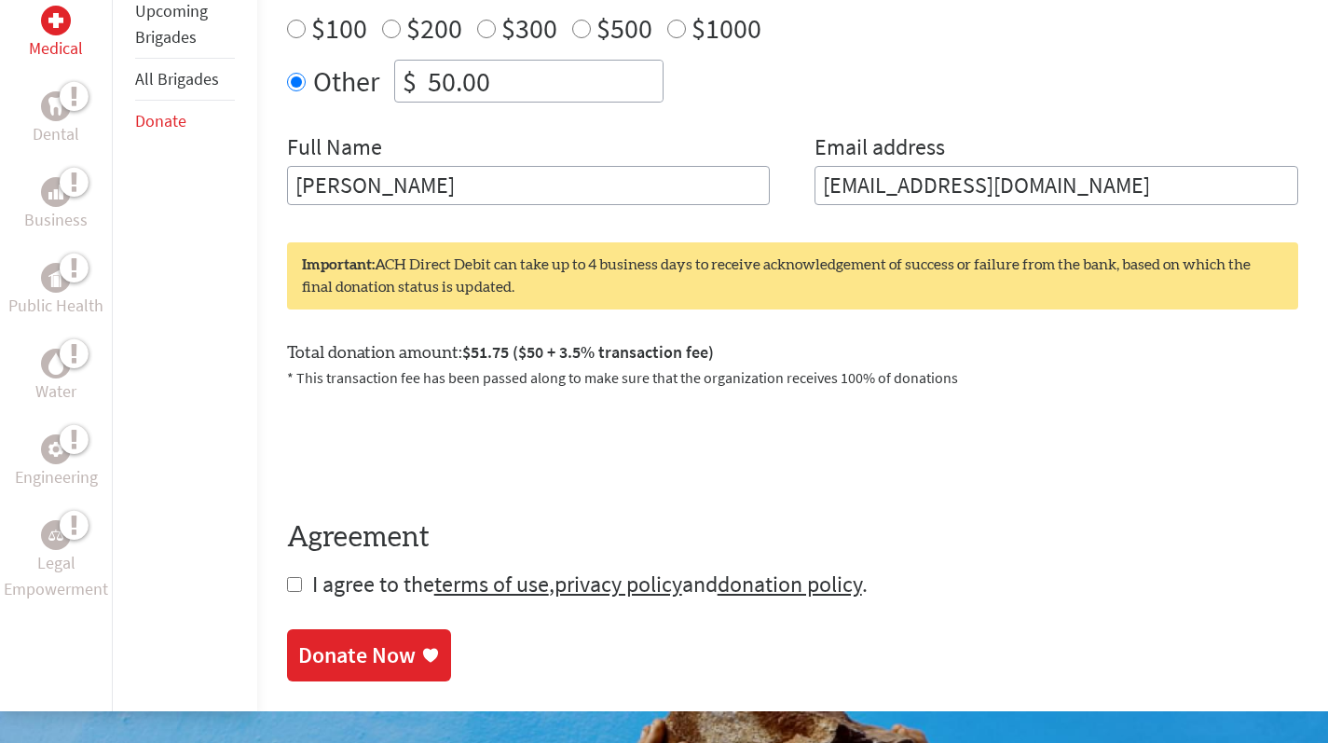
scroll to position [749, 0]
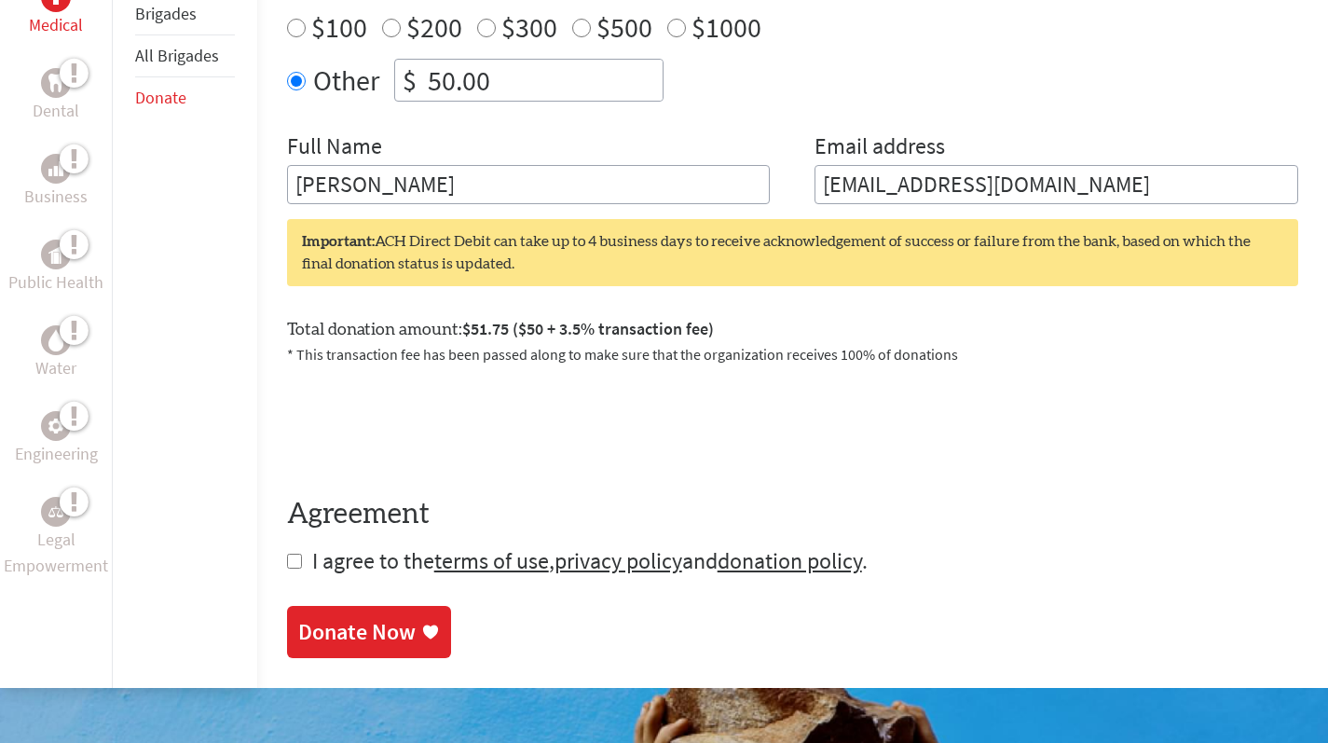
click at [292, 554] on input "checkbox" at bounding box center [294, 561] width 15 height 15
checkbox input "true"
click at [348, 617] on div "Donate Now" at bounding box center [356, 632] width 117 height 30
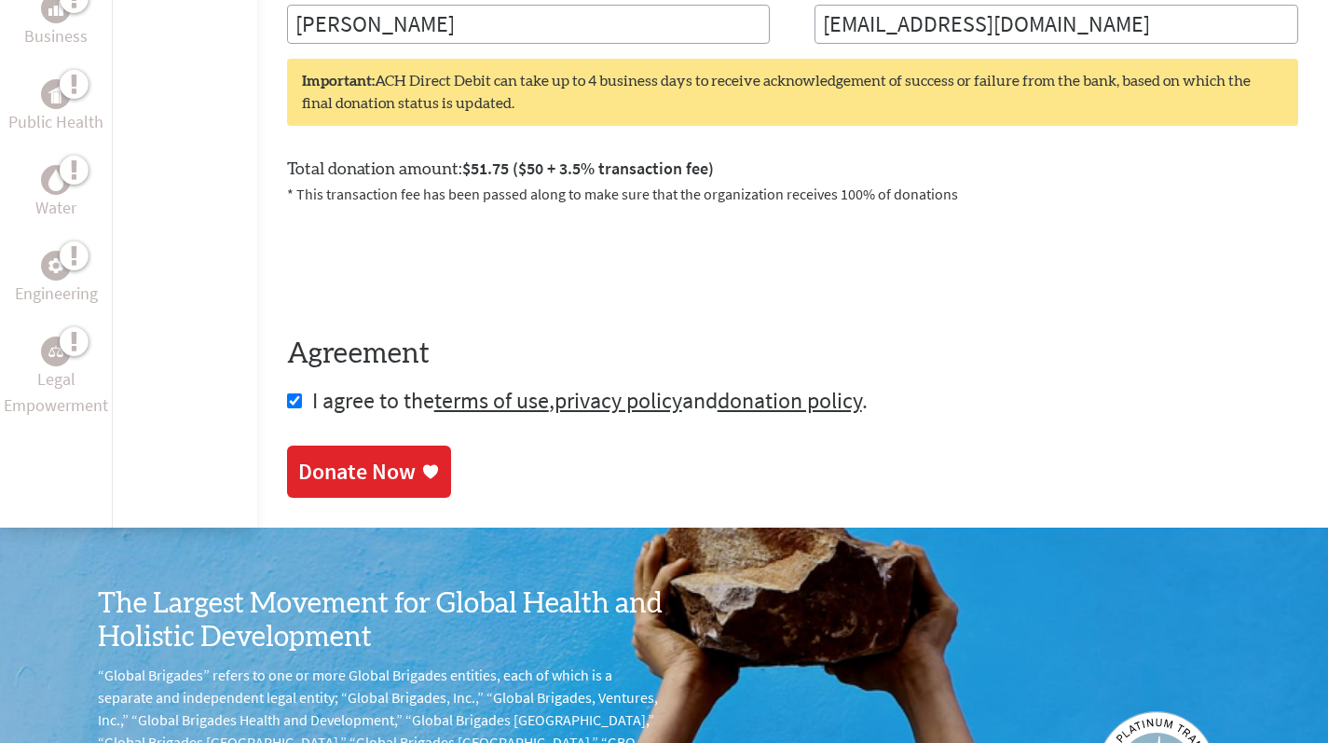
scroll to position [921, 0]
